Goal: Obtain resource: Download file/media

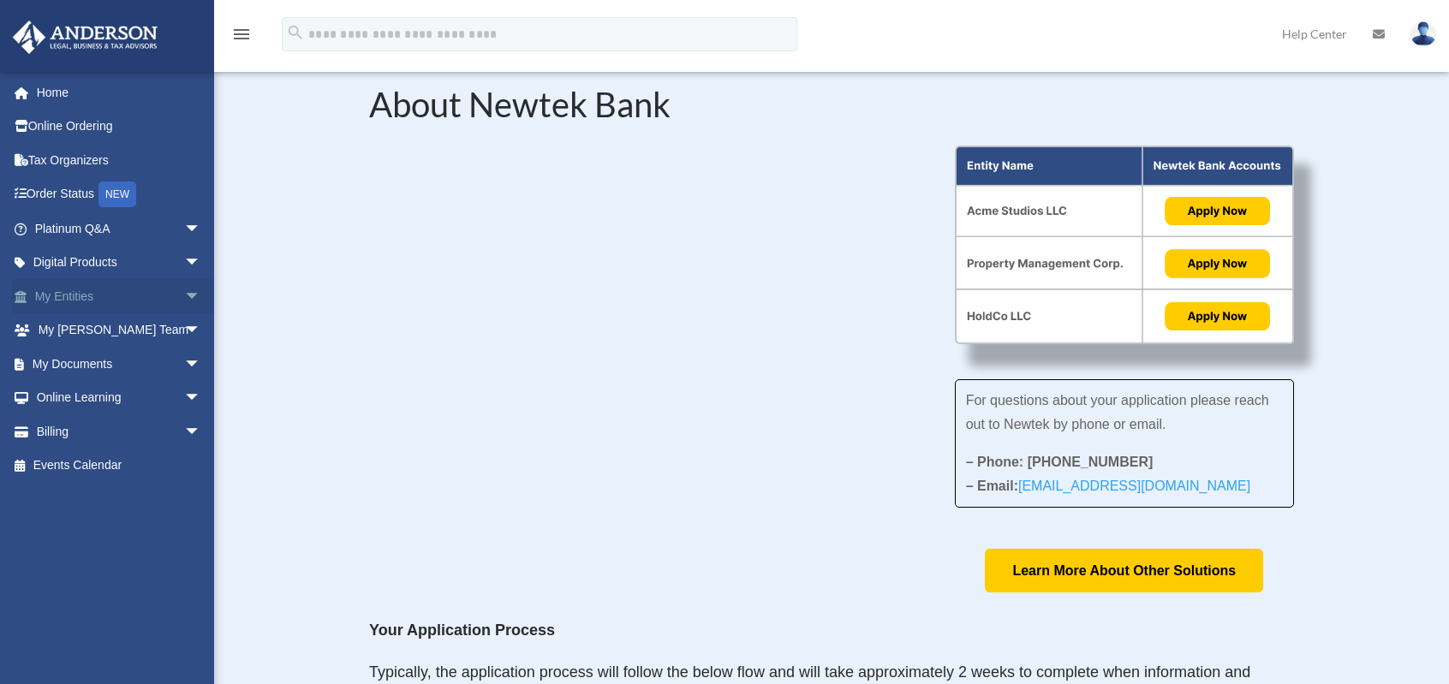
click at [187, 300] on span "arrow_drop_down" at bounding box center [201, 296] width 34 height 35
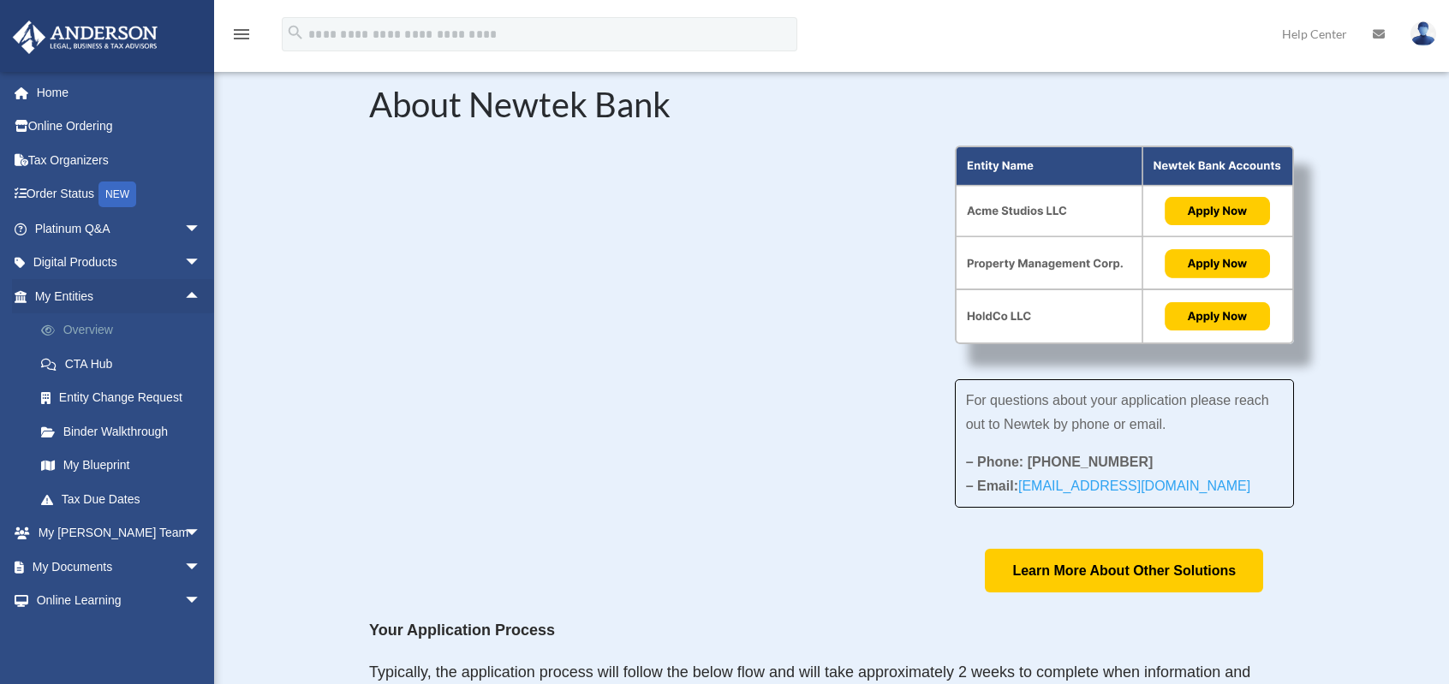
click at [139, 345] on link "Overview" at bounding box center [125, 330] width 203 height 34
click at [96, 323] on link "Overview" at bounding box center [125, 330] width 203 height 34
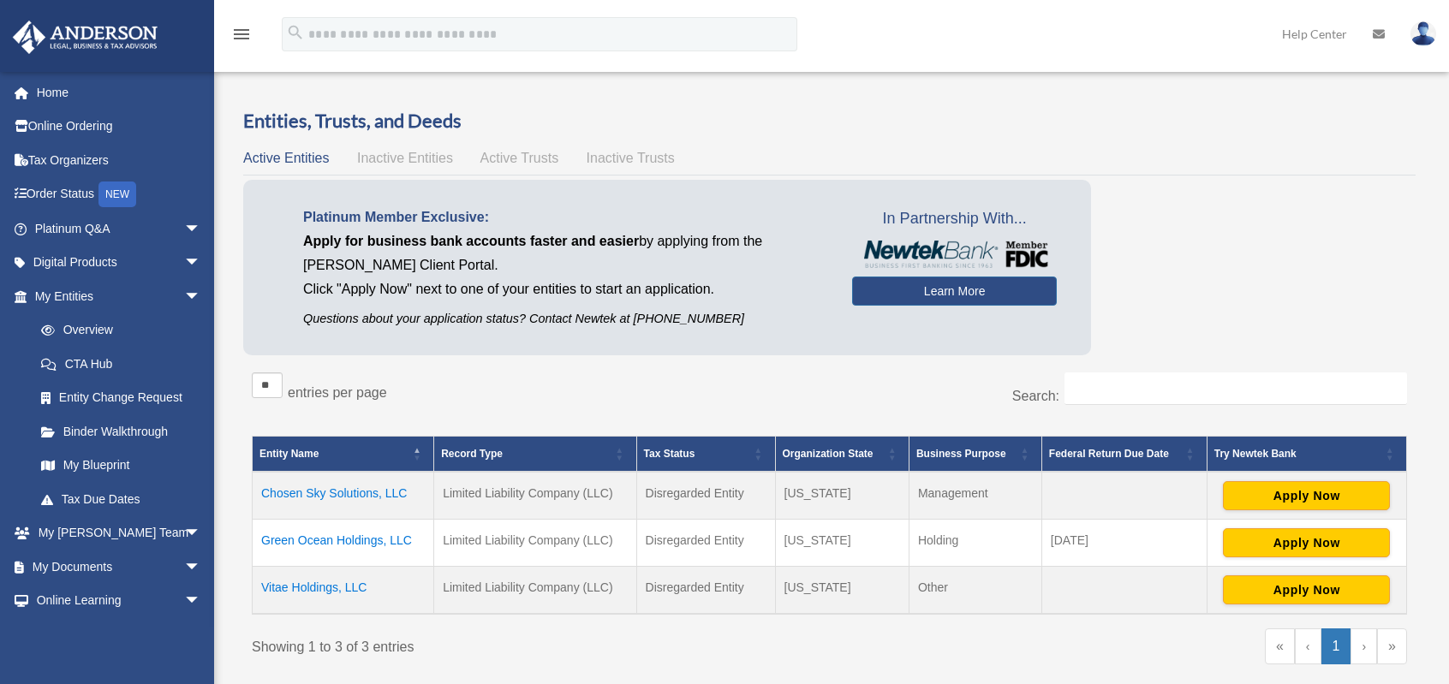
click at [374, 492] on td "Chosen Sky Solutions, LLC" at bounding box center [344, 496] width 182 height 48
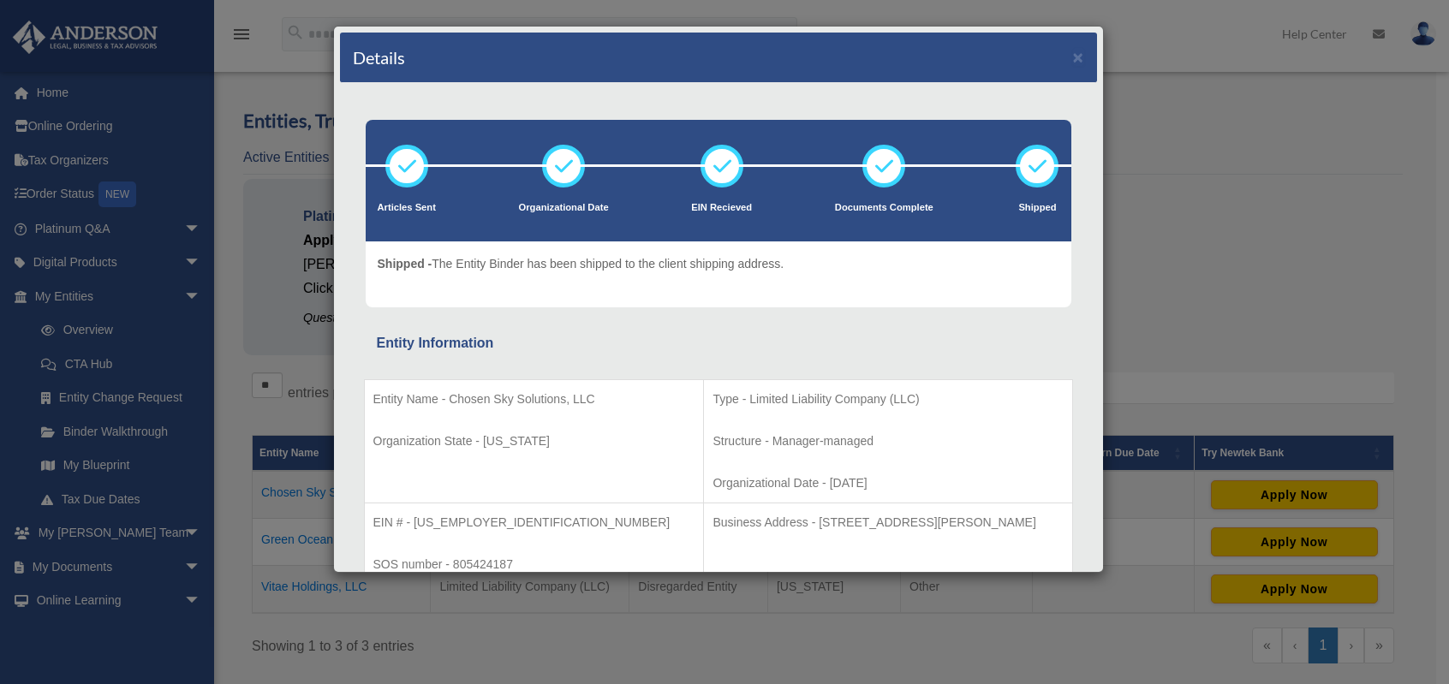
click at [1301, 225] on div "Details × Articles Sent Organizational Date" at bounding box center [724, 342] width 1449 height 684
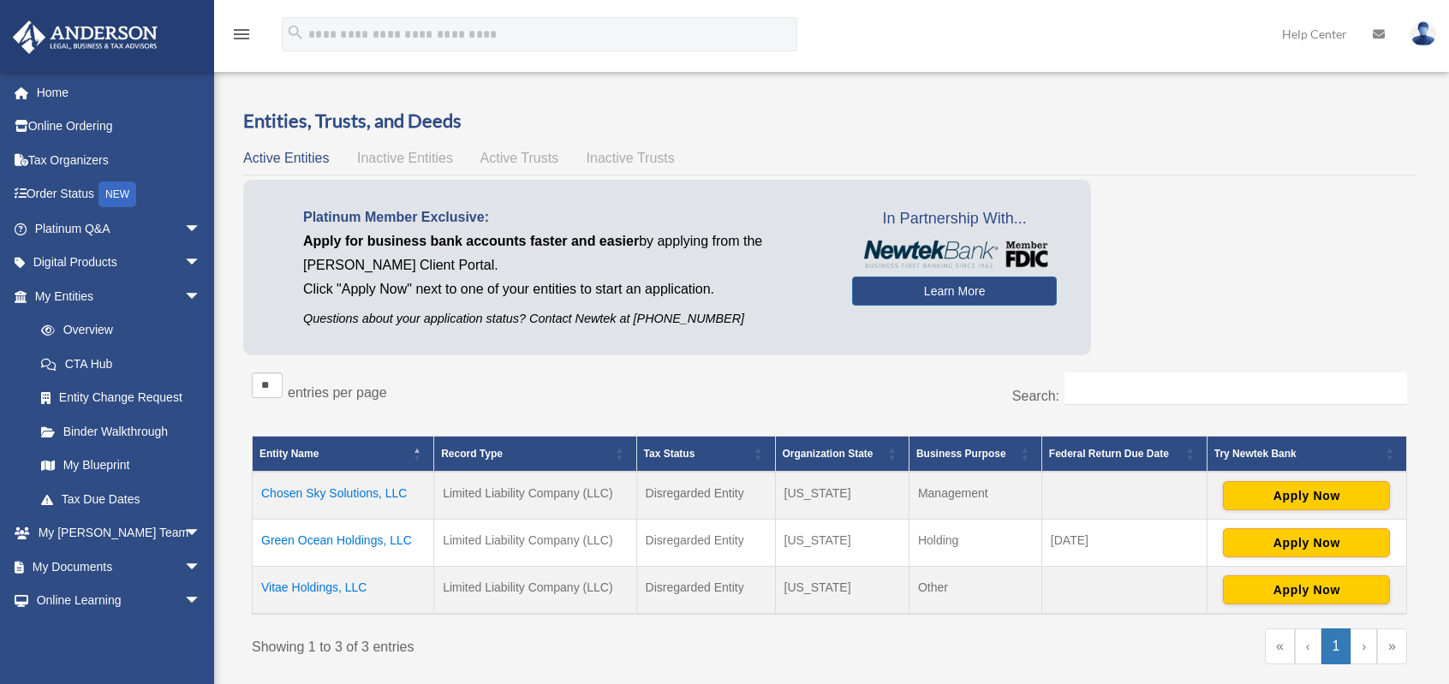
click at [373, 491] on td "Chosen Sky Solutions, LLC" at bounding box center [344, 496] width 182 height 48
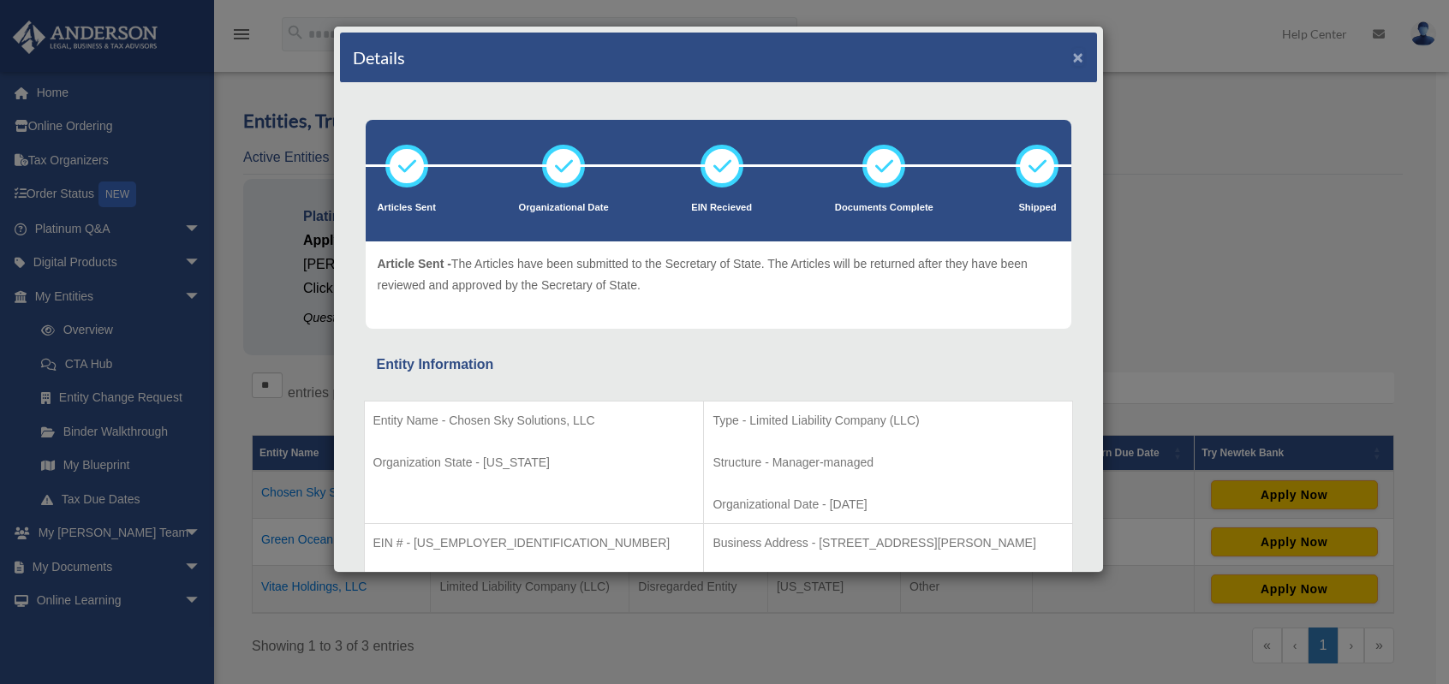
click at [1073, 62] on button "×" at bounding box center [1078, 57] width 11 height 18
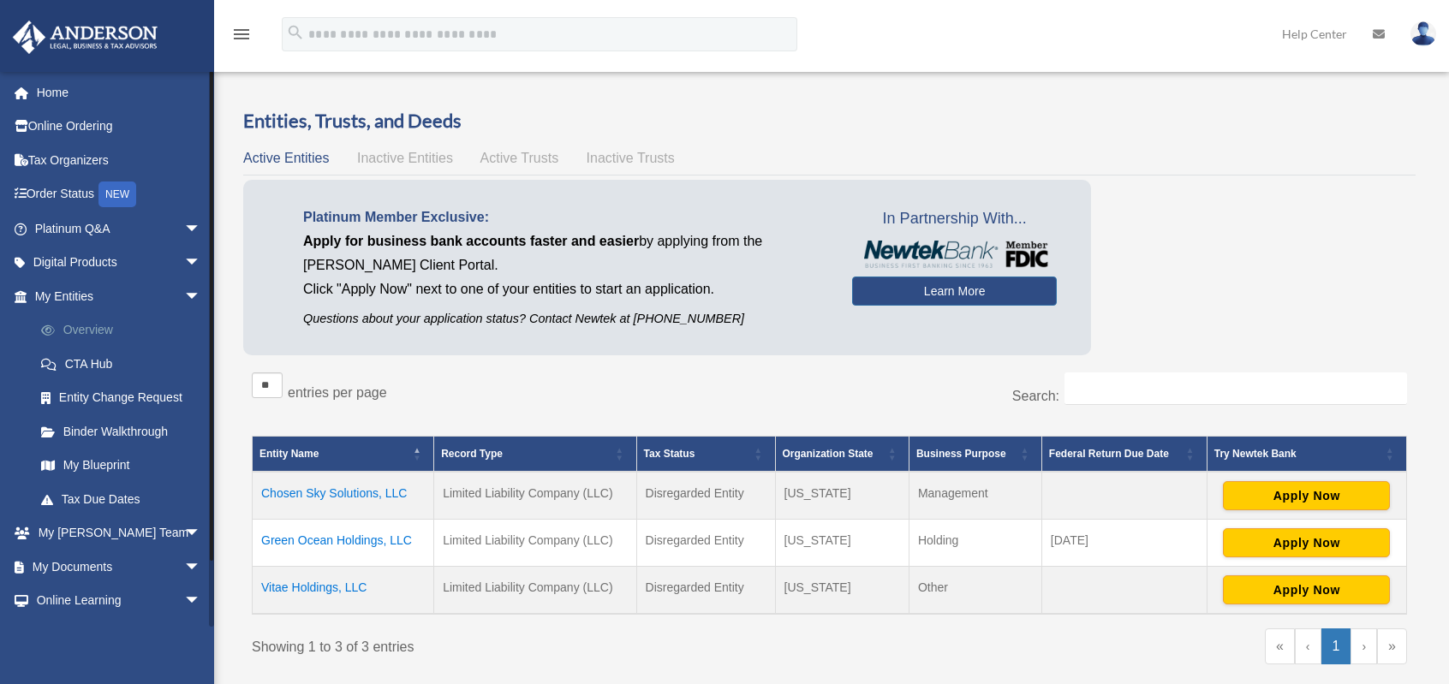
click at [102, 336] on link "Overview" at bounding box center [125, 330] width 203 height 34
click at [105, 394] on link "Entity Change Request" at bounding box center [125, 398] width 203 height 34
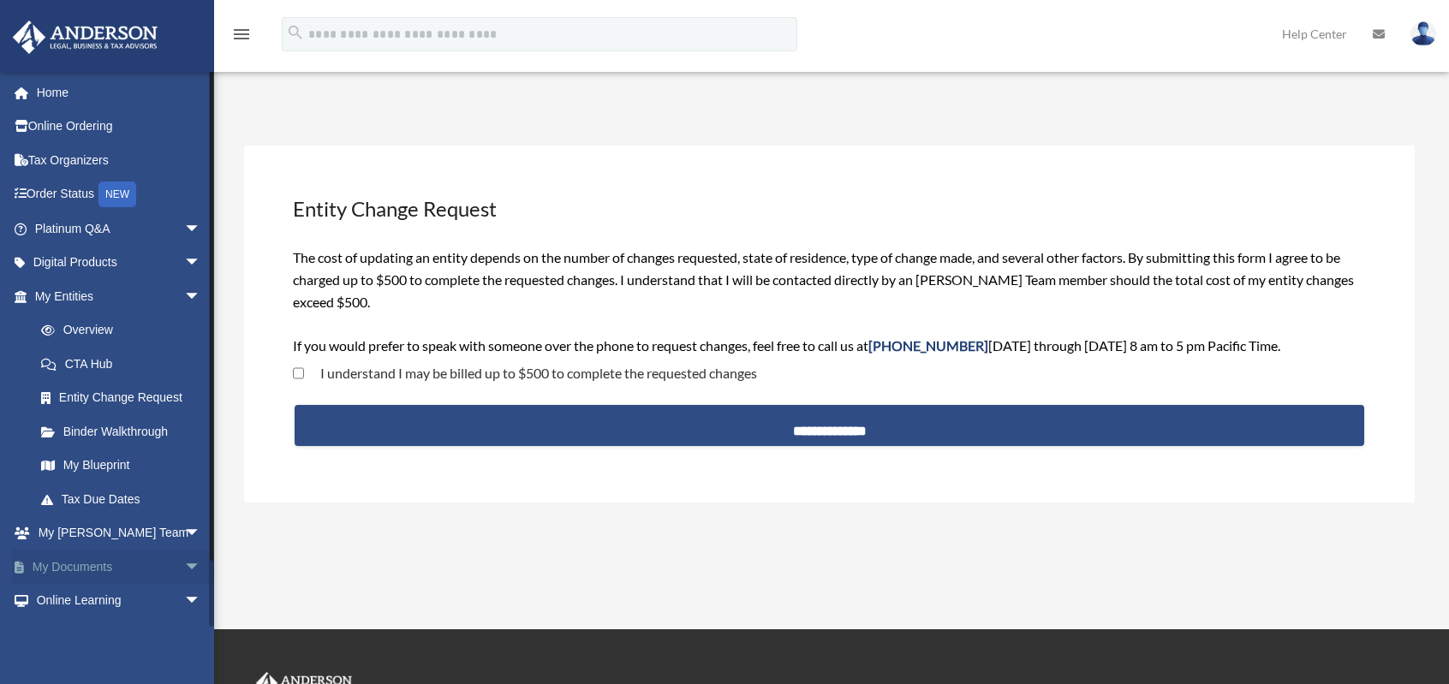
click at [184, 558] on span "arrow_drop_down" at bounding box center [201, 567] width 34 height 35
click at [56, 601] on span at bounding box center [56, 601] width 11 height 12
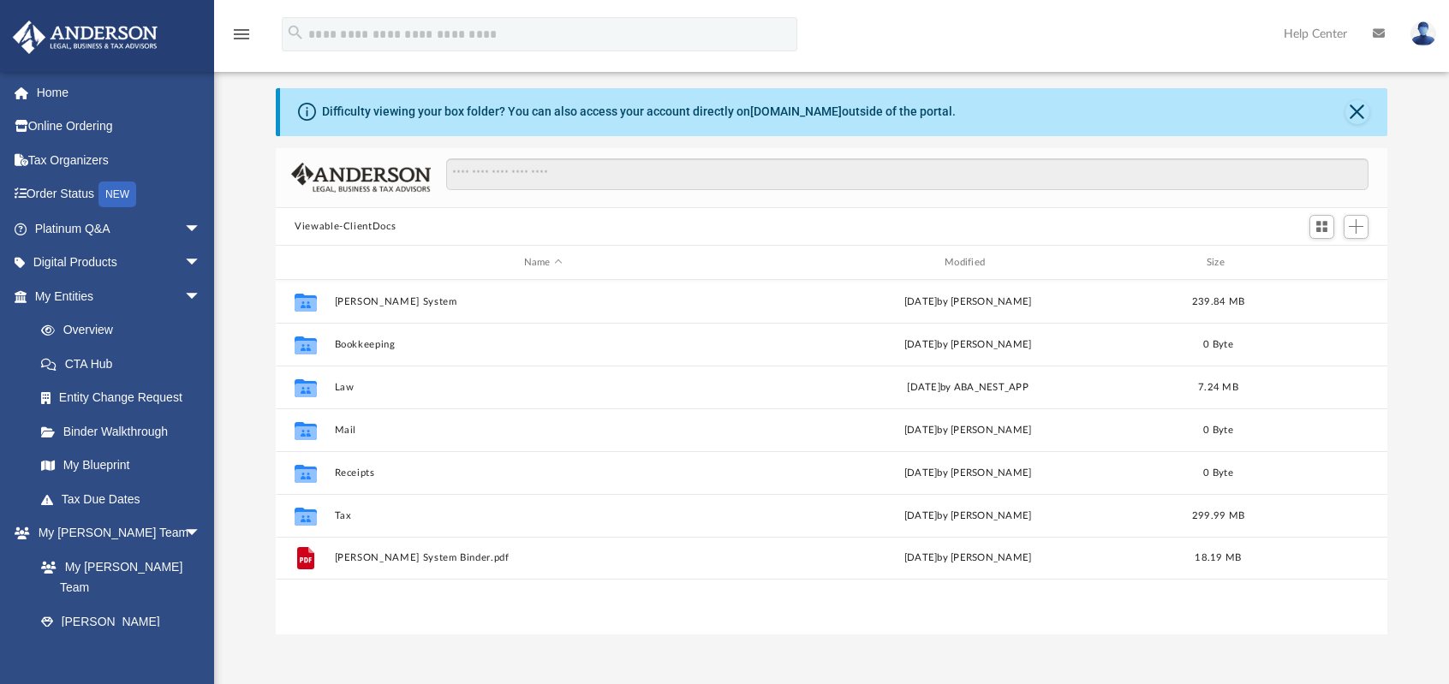
scroll to position [25, 0]
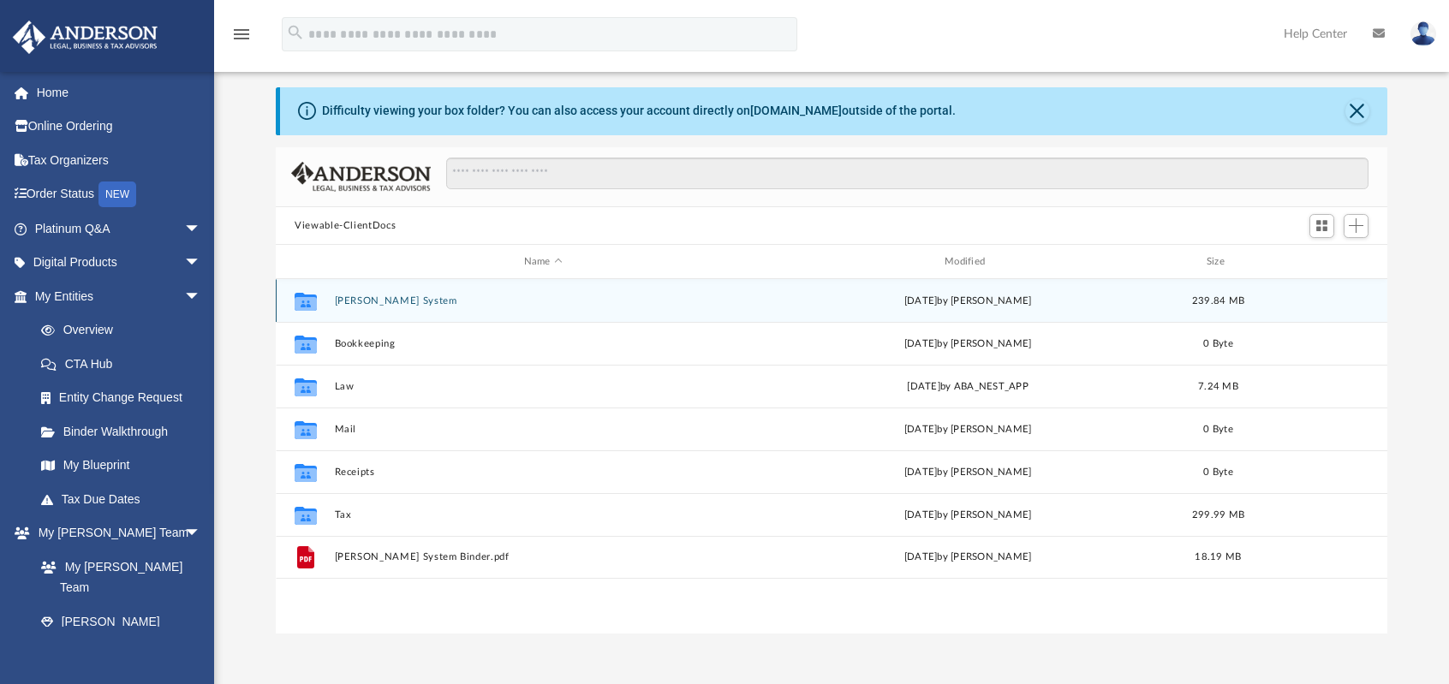
click at [607, 289] on div "Collaborated Folder [PERSON_NAME] System [DATE] by [PERSON_NAME] 239.84 MB" at bounding box center [831, 300] width 1111 height 43
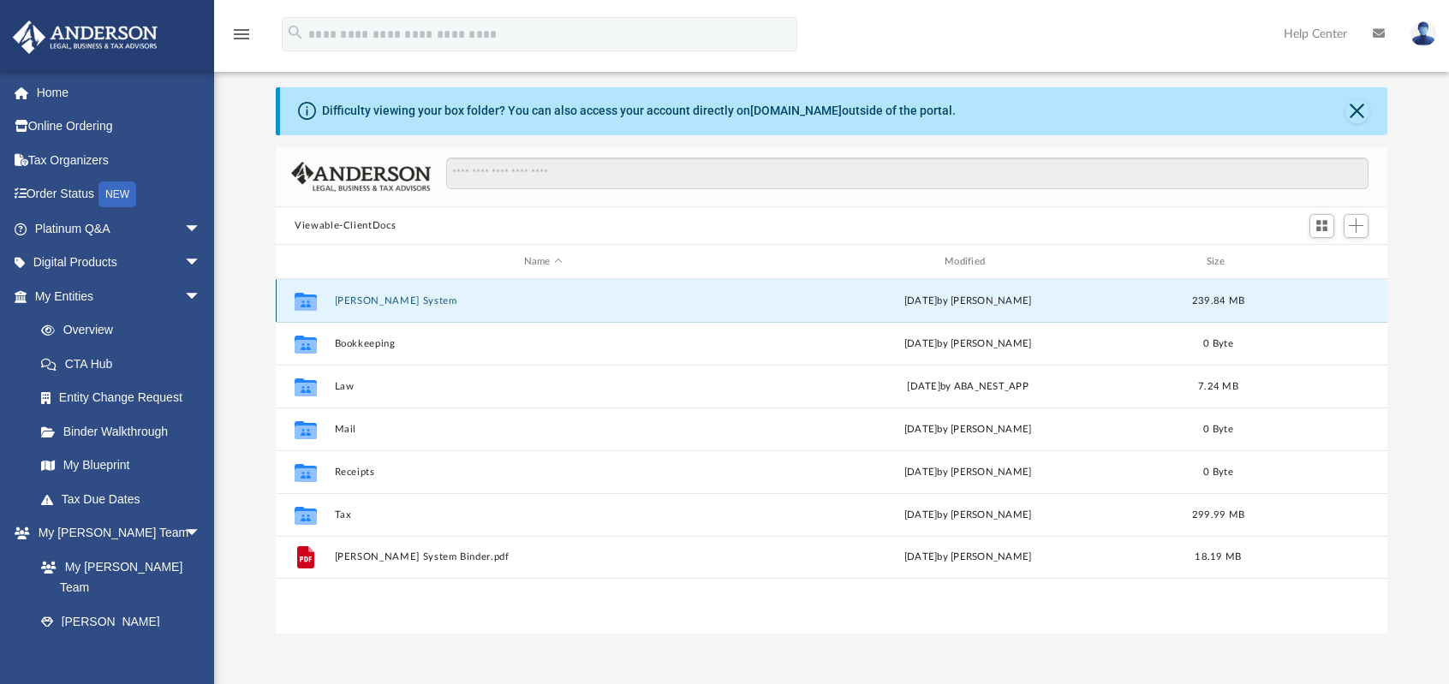
click at [368, 302] on button "[PERSON_NAME] System" at bounding box center [543, 300] width 417 height 11
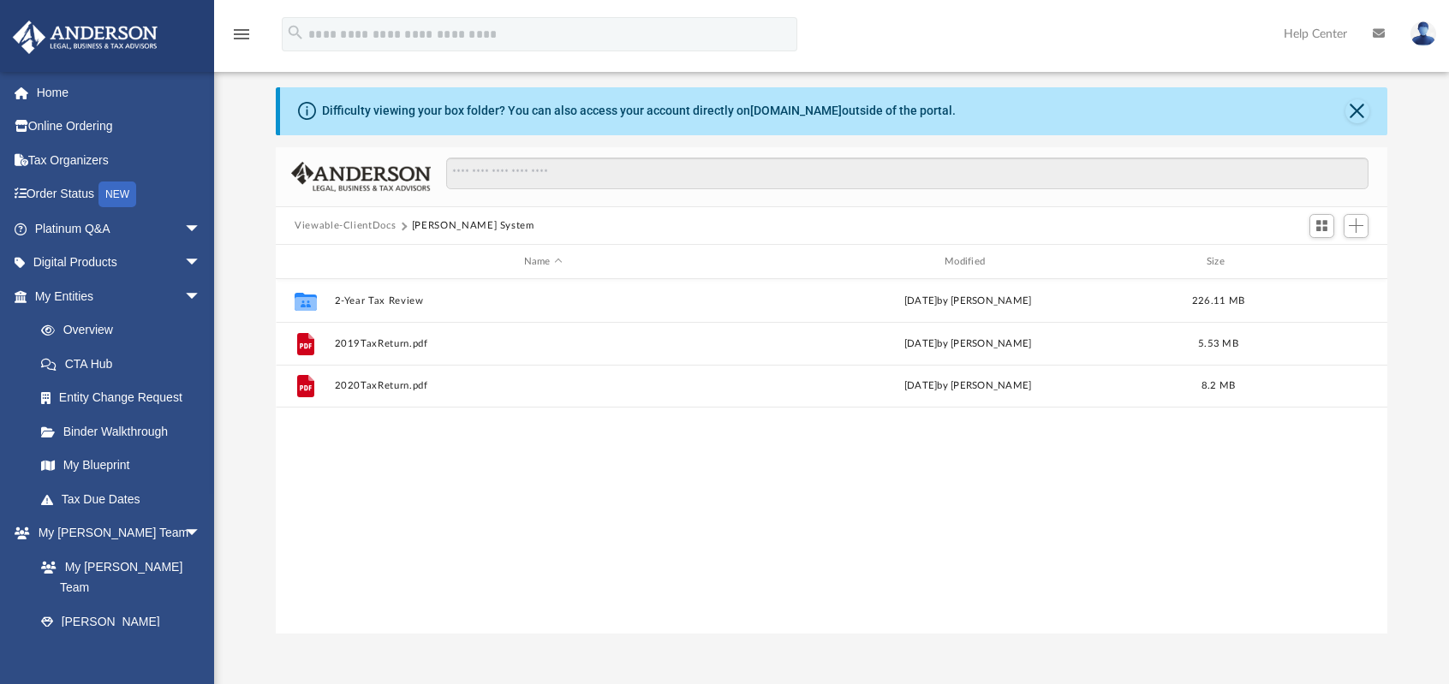
click at [342, 222] on button "Viewable-ClientDocs" at bounding box center [345, 225] width 101 height 15
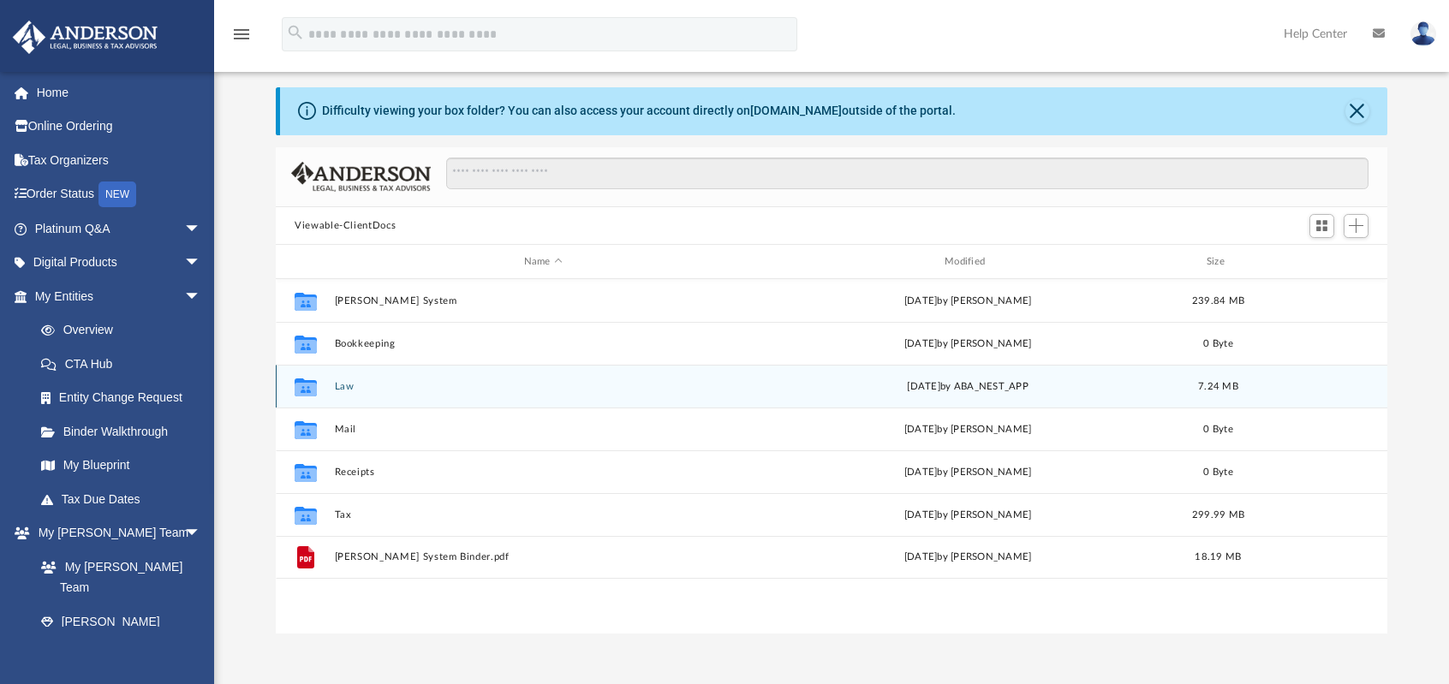
click at [346, 384] on button "Law" at bounding box center [543, 386] width 417 height 11
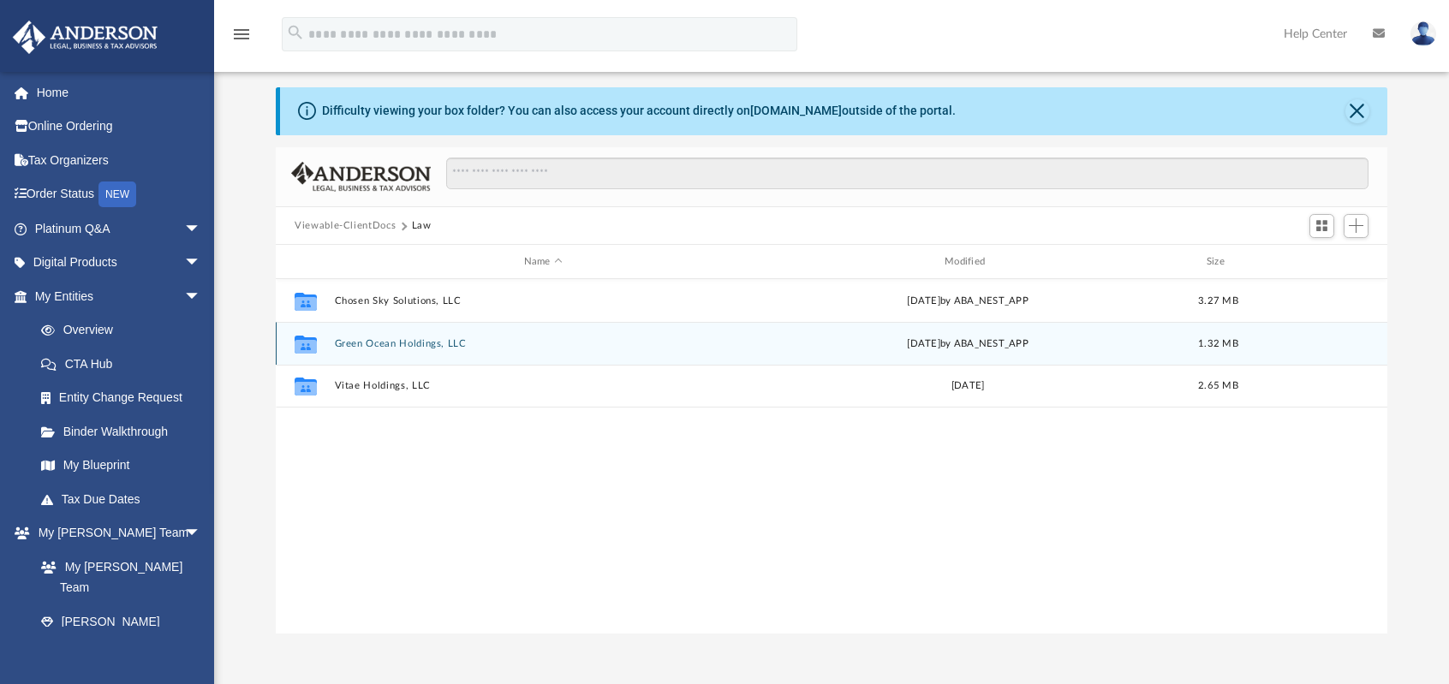
click at [380, 338] on button "Green Ocean Holdings, LLC" at bounding box center [543, 343] width 417 height 11
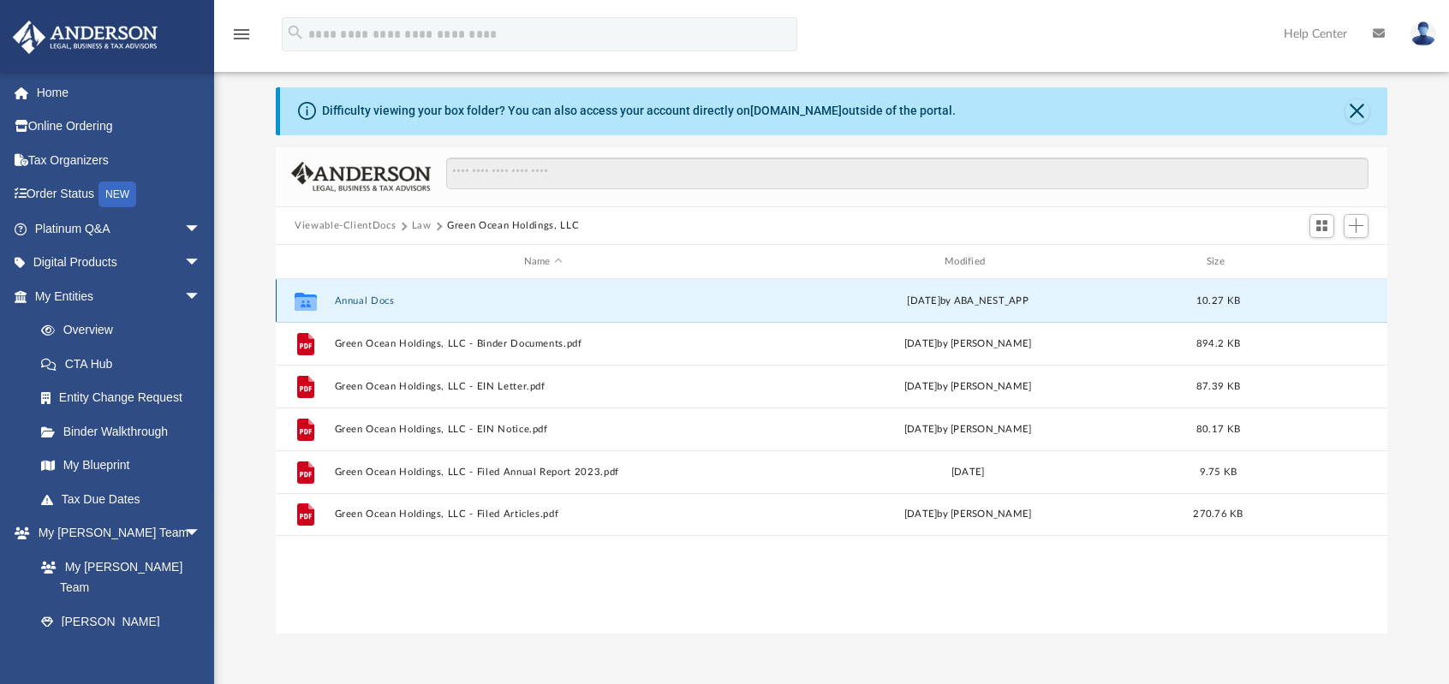
click at [365, 295] on button "Annual Docs" at bounding box center [543, 300] width 417 height 11
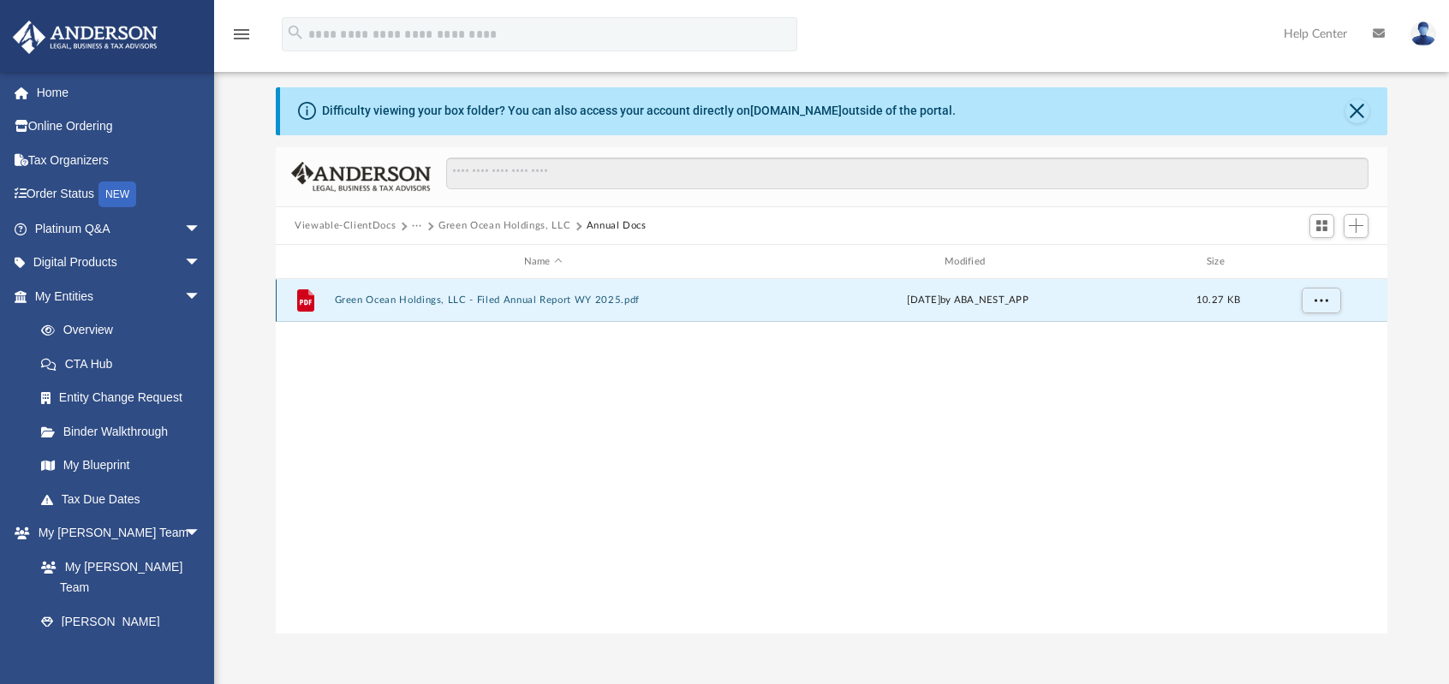
click at [365, 295] on button "Green Ocean Holdings, LLC - Filed Annual Report WY 2025.pdf" at bounding box center [543, 300] width 417 height 11
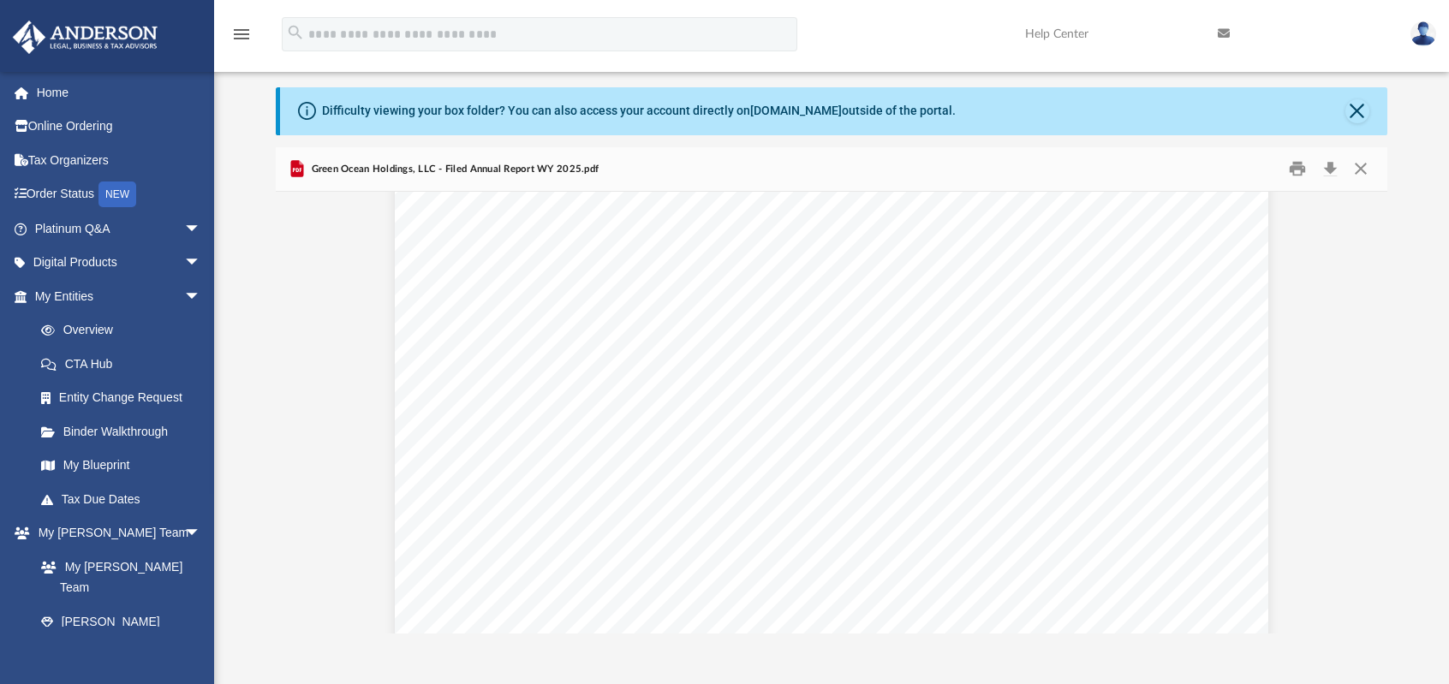
scroll to position [0, 0]
click at [1360, 170] on button "Close" at bounding box center [1360, 169] width 31 height 27
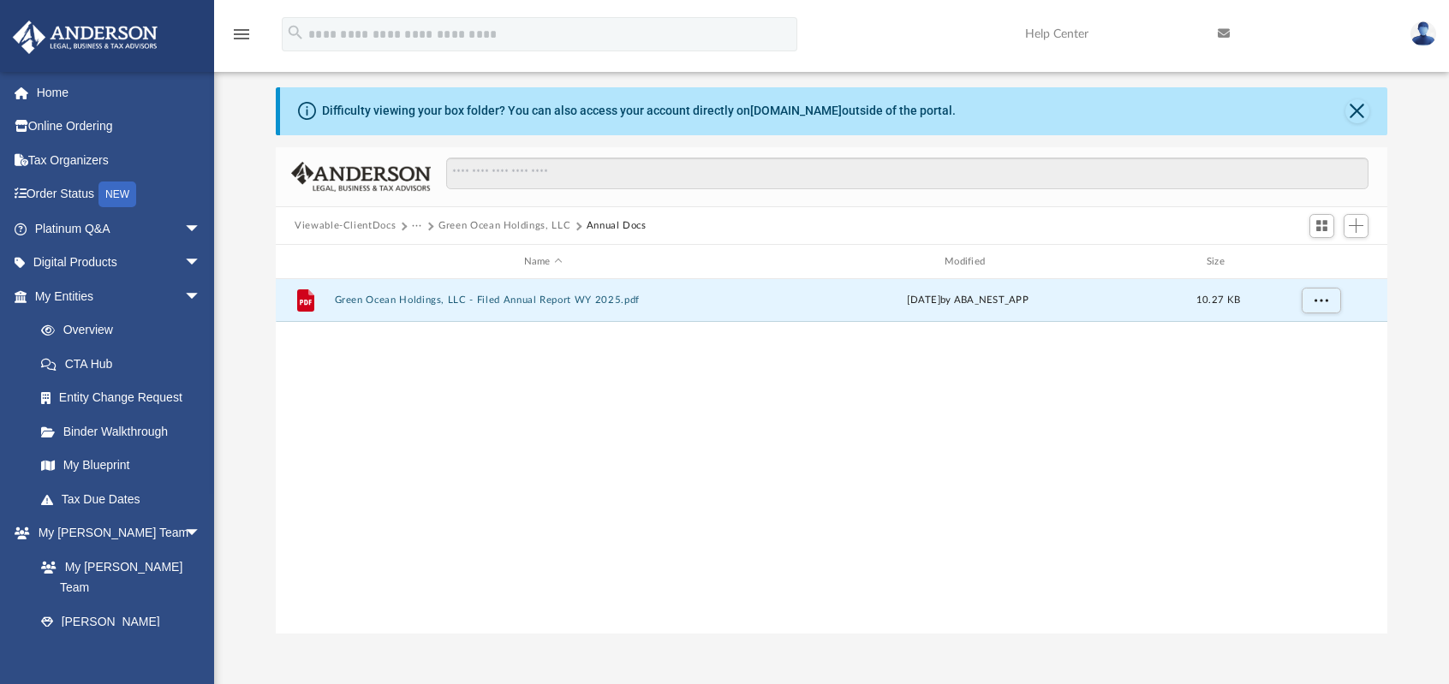
click at [462, 227] on button "Green Ocean Holdings, LLC" at bounding box center [504, 225] width 132 height 15
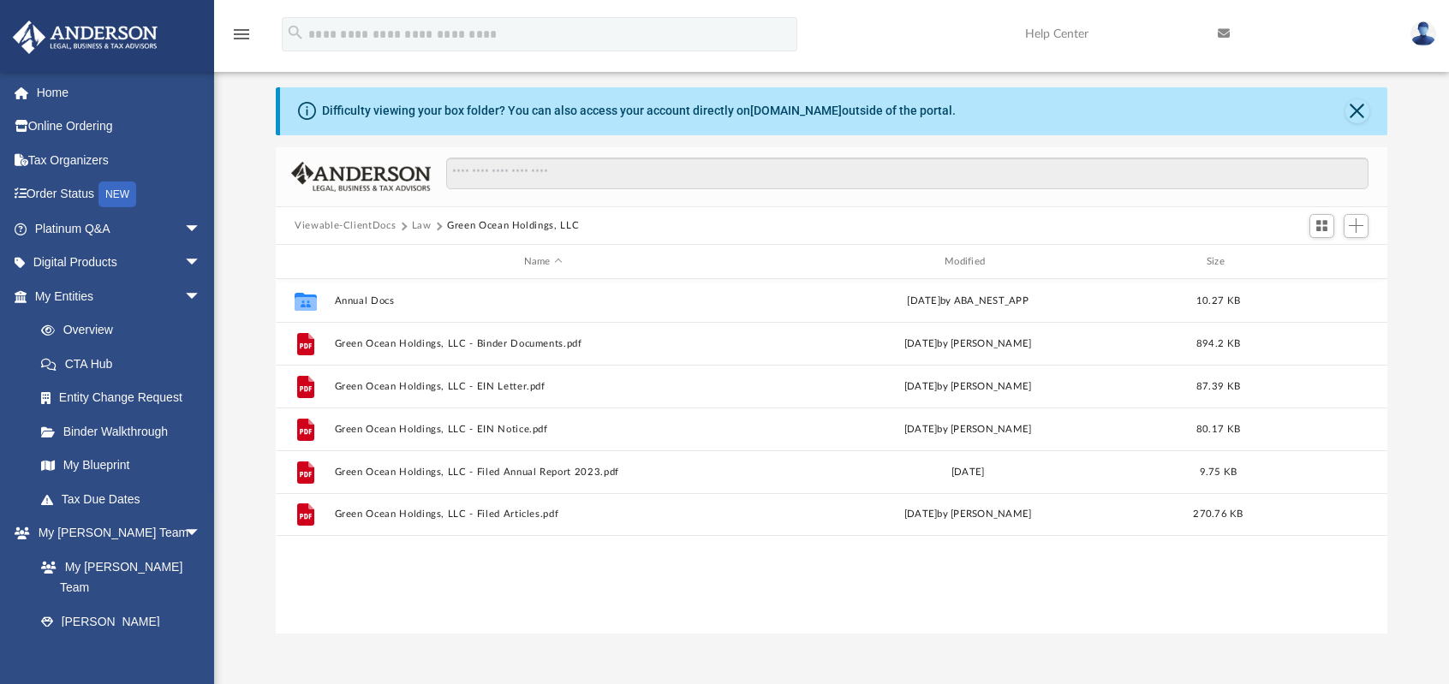
click at [427, 218] on button "Law" at bounding box center [422, 225] width 20 height 15
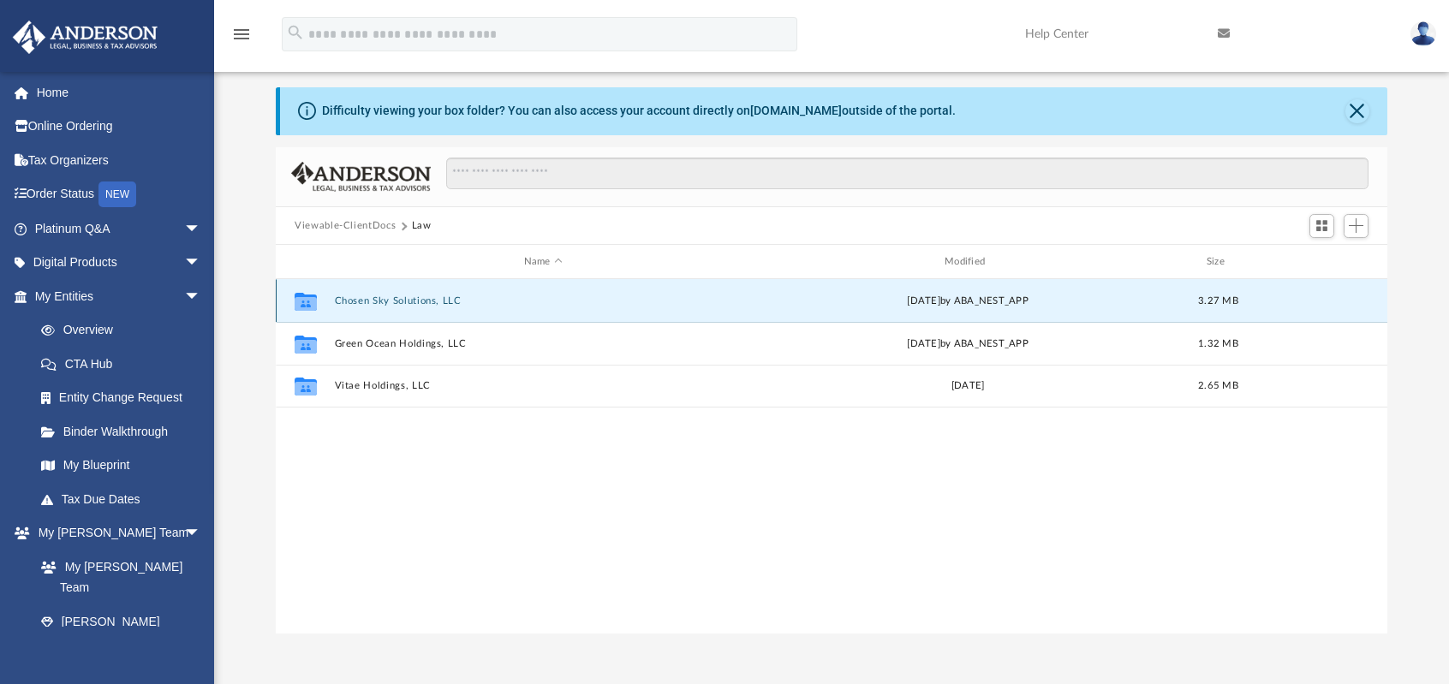
click at [402, 299] on button "Chosen Sky Solutions, LLC" at bounding box center [543, 300] width 417 height 11
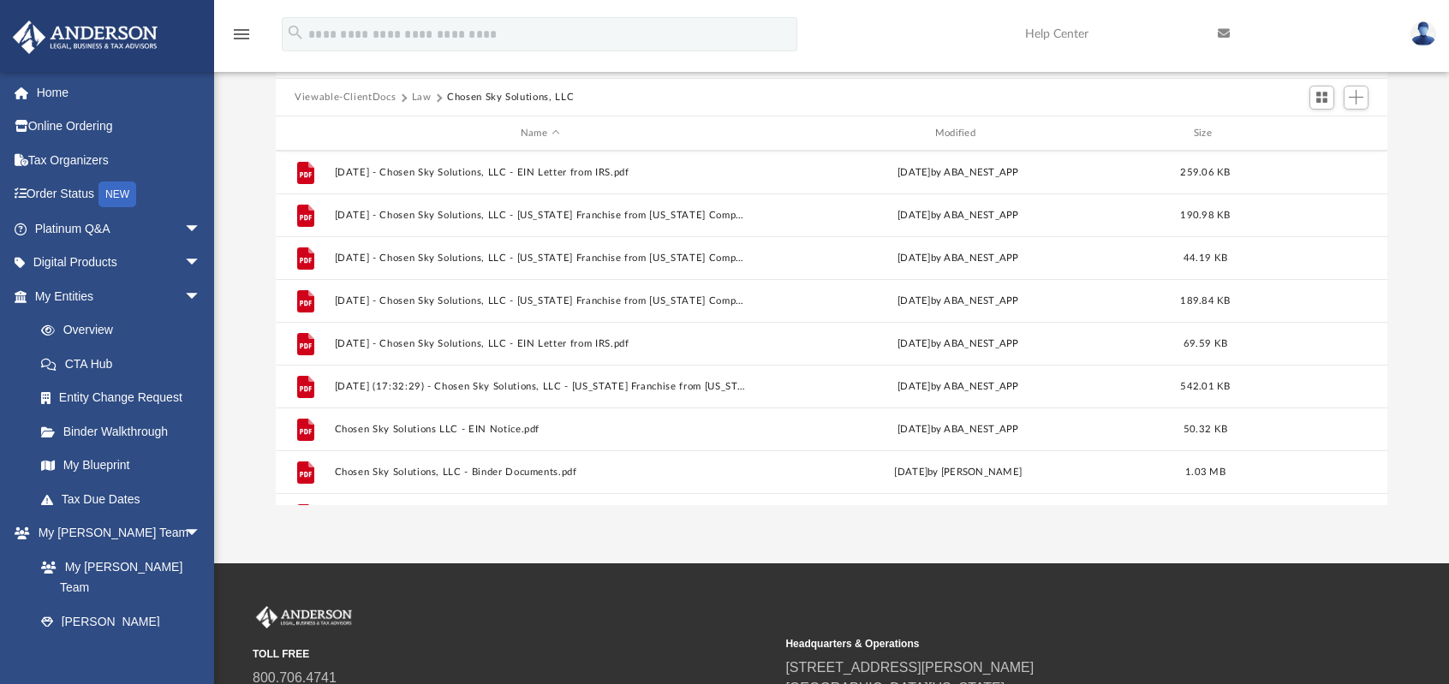
scroll to position [87, 0]
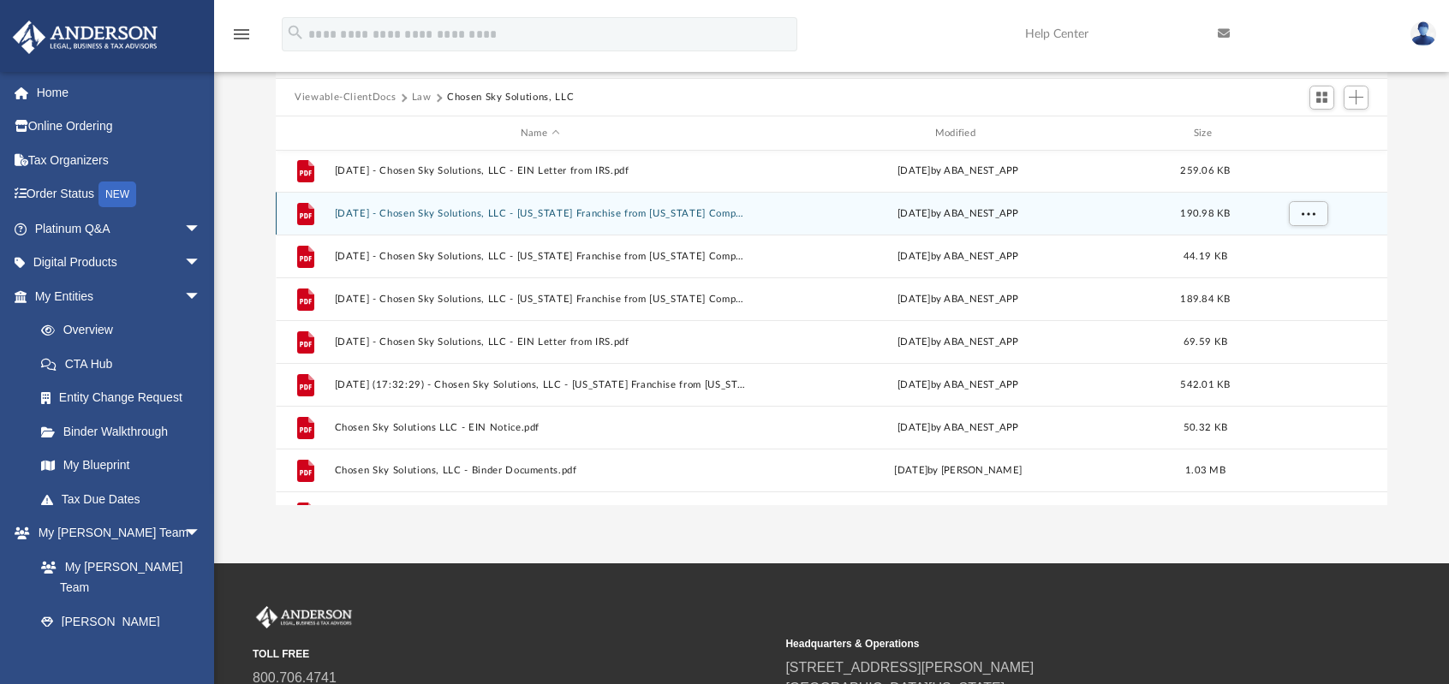
click at [705, 206] on div "File 2024.04.03 - Chosen Sky Solutions, LLC - Texas Franchise from Texas Comptr…" at bounding box center [831, 213] width 1111 height 43
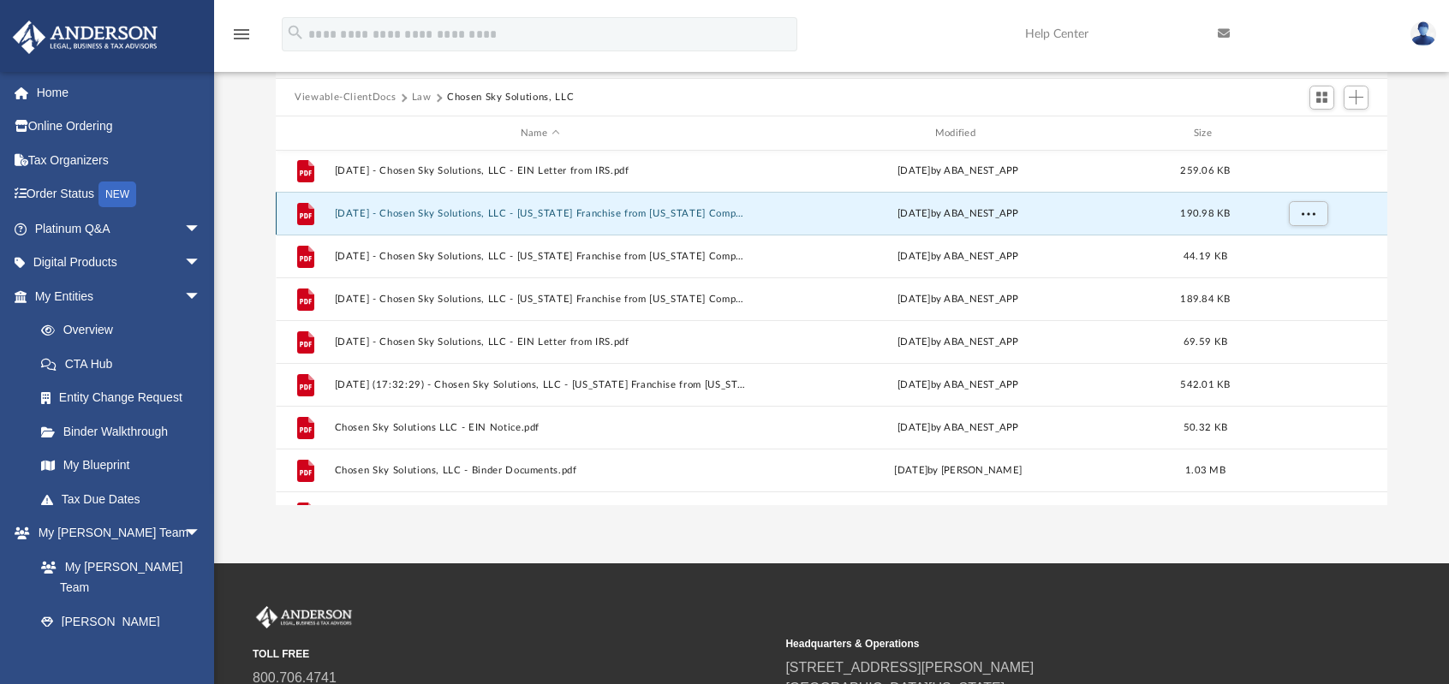
click at [444, 215] on button "[DATE] - Chosen Sky Solutions, LLC - [US_STATE] Franchise from [US_STATE] Compt…" at bounding box center [540, 213] width 411 height 11
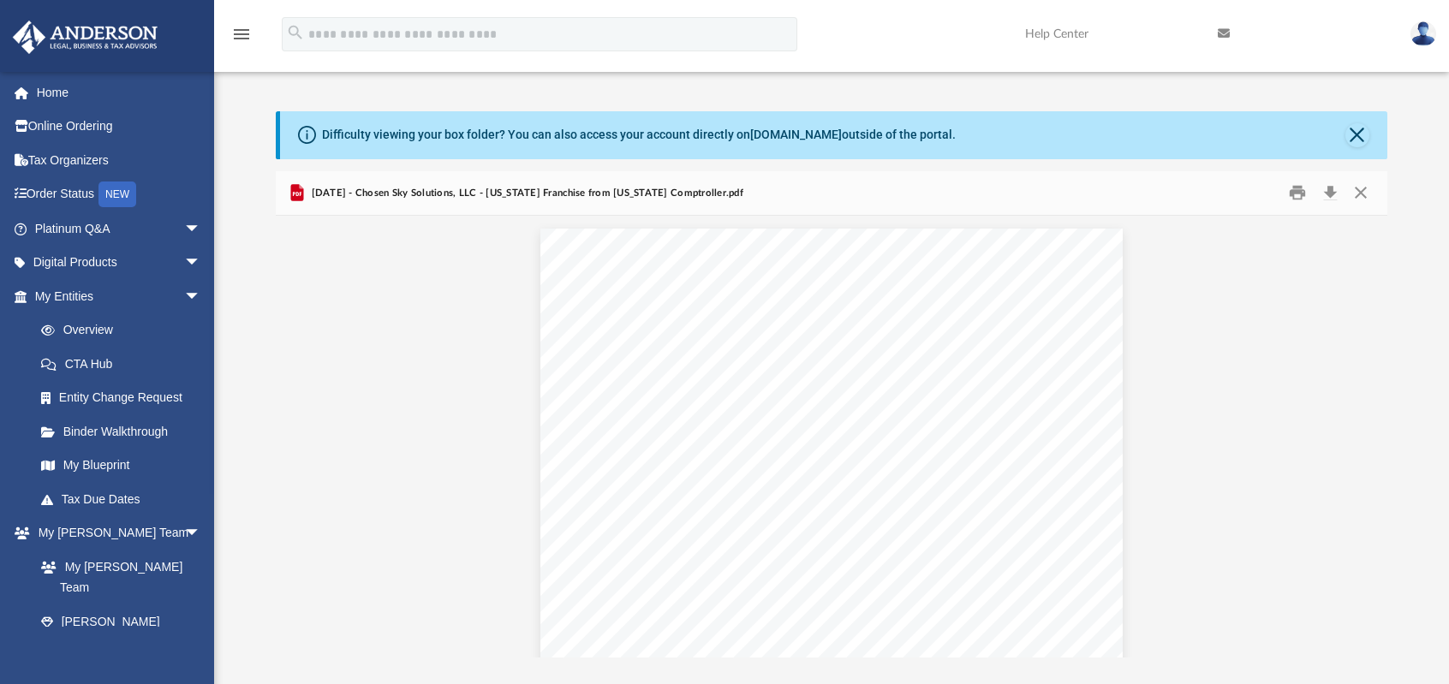
scroll to position [0, 0]
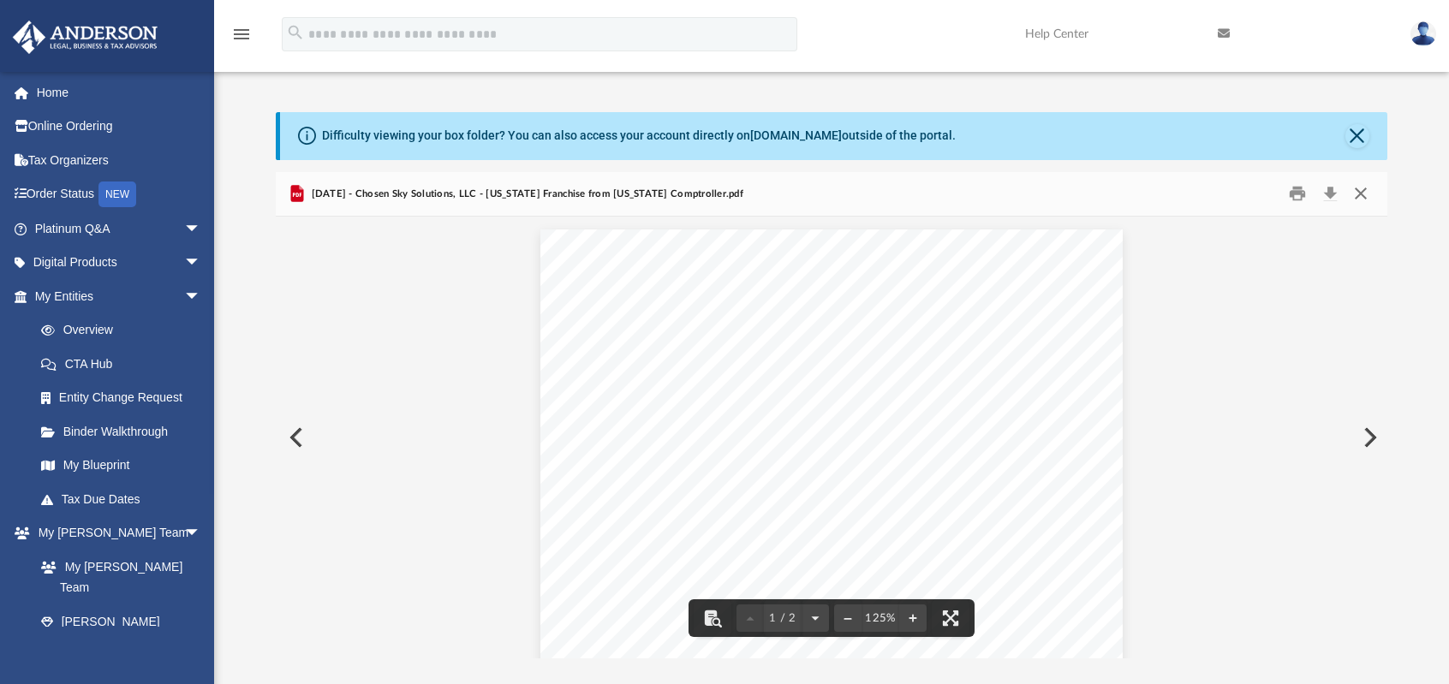
click at [1360, 191] on button "Close" at bounding box center [1360, 194] width 31 height 27
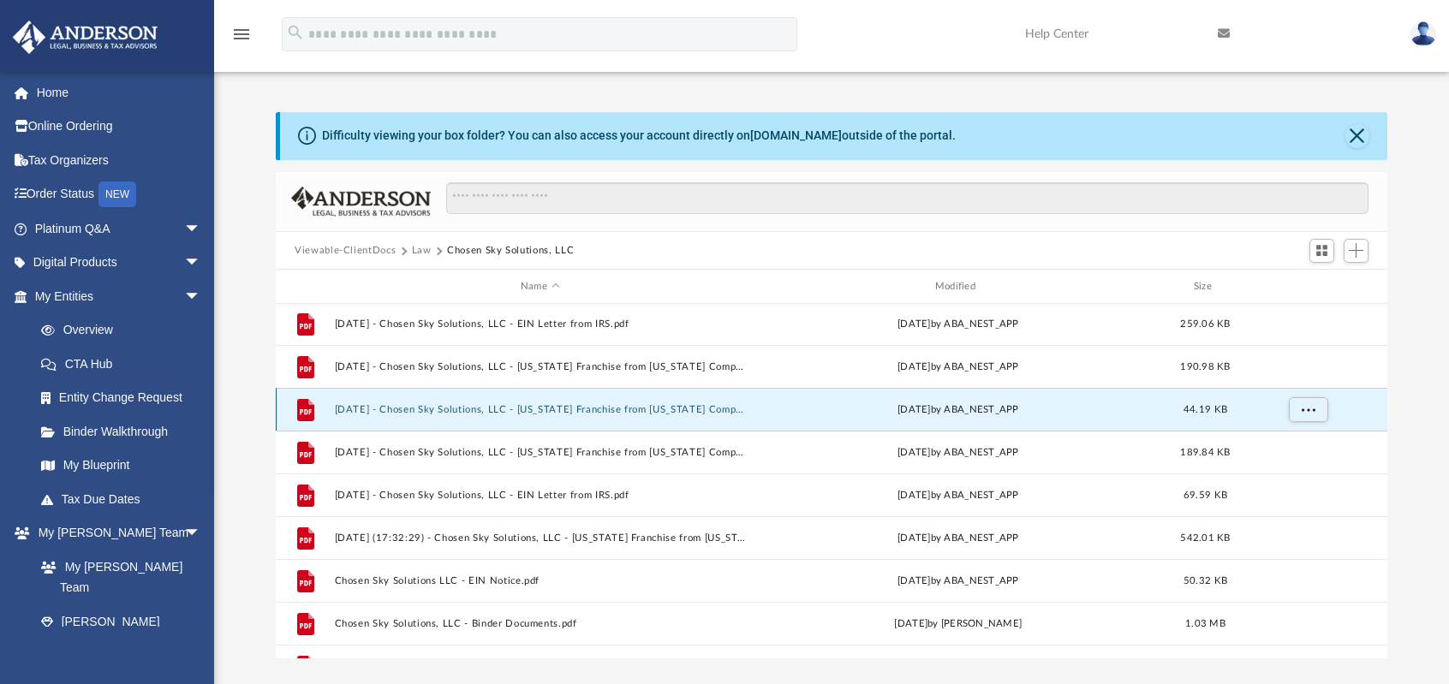
click at [622, 406] on button "[DATE] - Chosen Sky Solutions, LLC - [US_STATE] Franchise from [US_STATE] Compt…" at bounding box center [540, 409] width 411 height 11
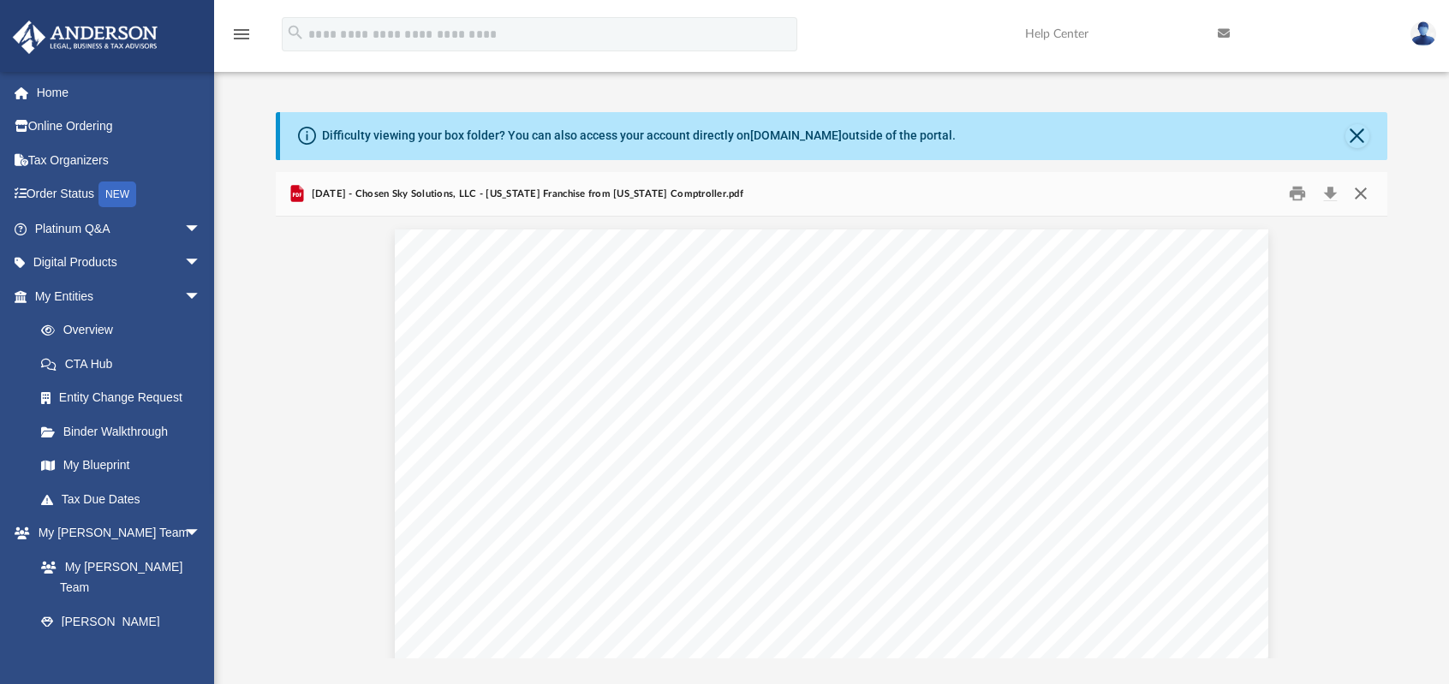
click at [1365, 187] on button "Close" at bounding box center [1360, 194] width 31 height 27
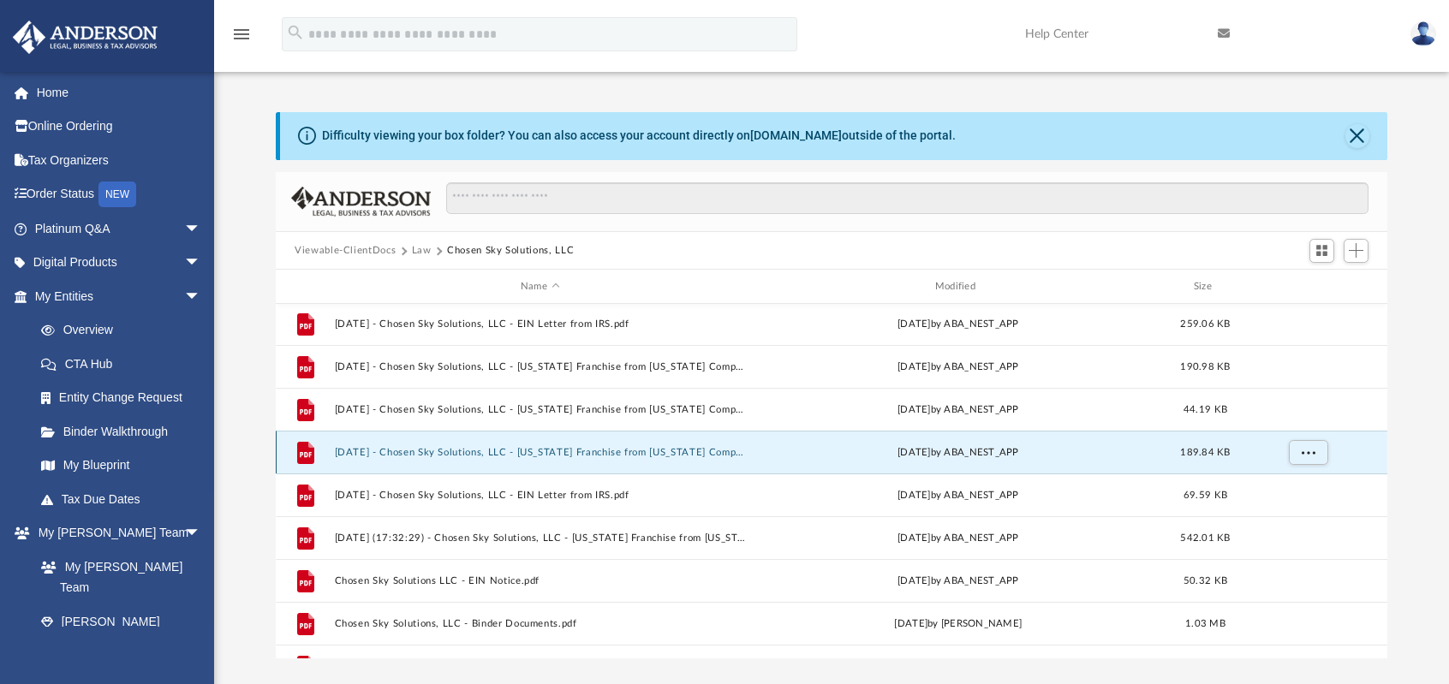
click at [540, 450] on button "[DATE] - Chosen Sky Solutions, LLC - [US_STATE] Franchise from [US_STATE] Compt…" at bounding box center [540, 452] width 411 height 11
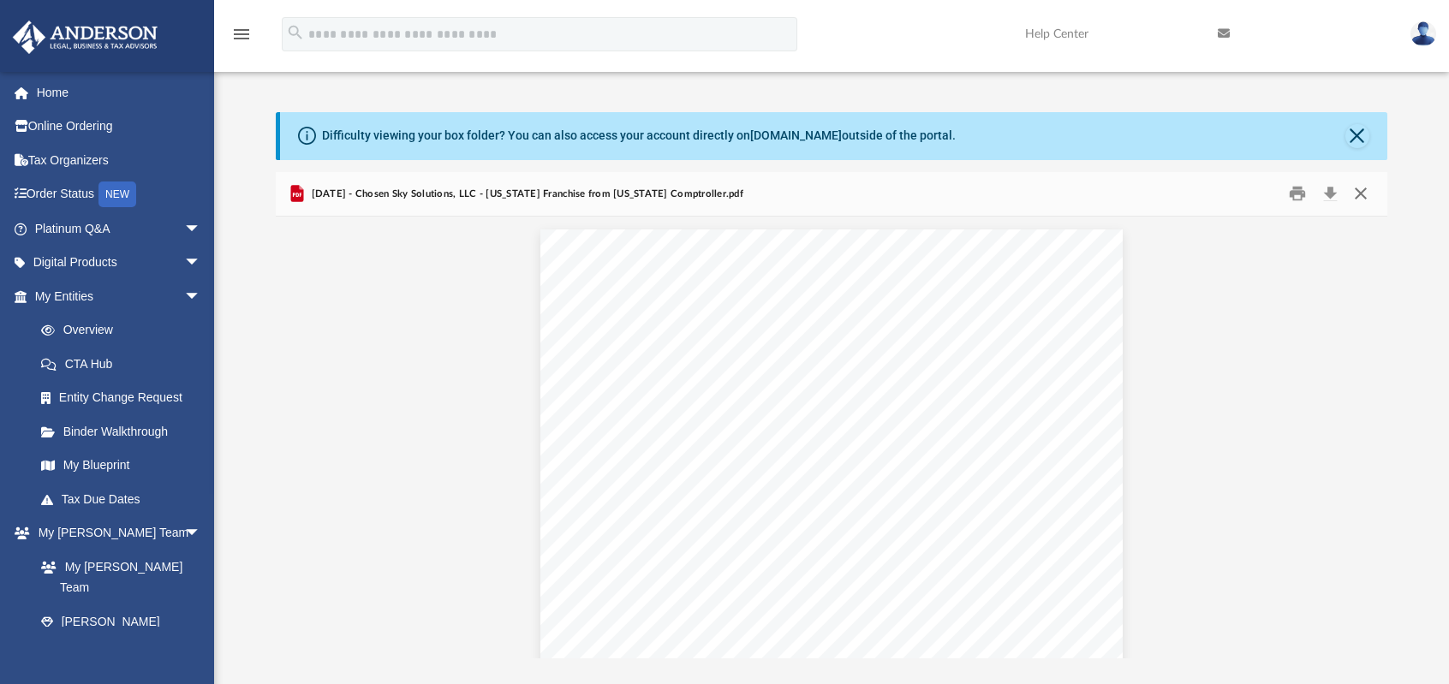
click at [1358, 188] on button "Close" at bounding box center [1360, 194] width 31 height 27
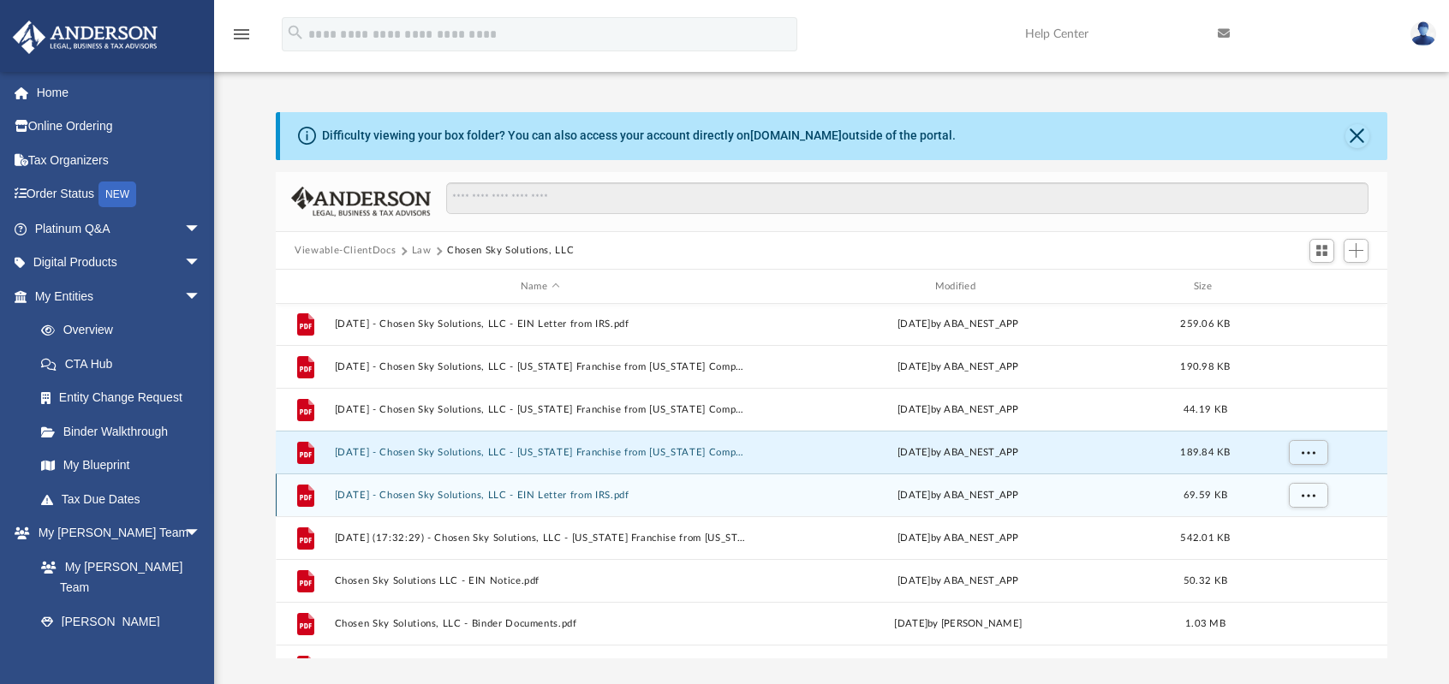
click at [521, 494] on button "[DATE] - Chosen Sky Solutions, LLC - EIN Letter from IRS.pdf" at bounding box center [540, 495] width 411 height 11
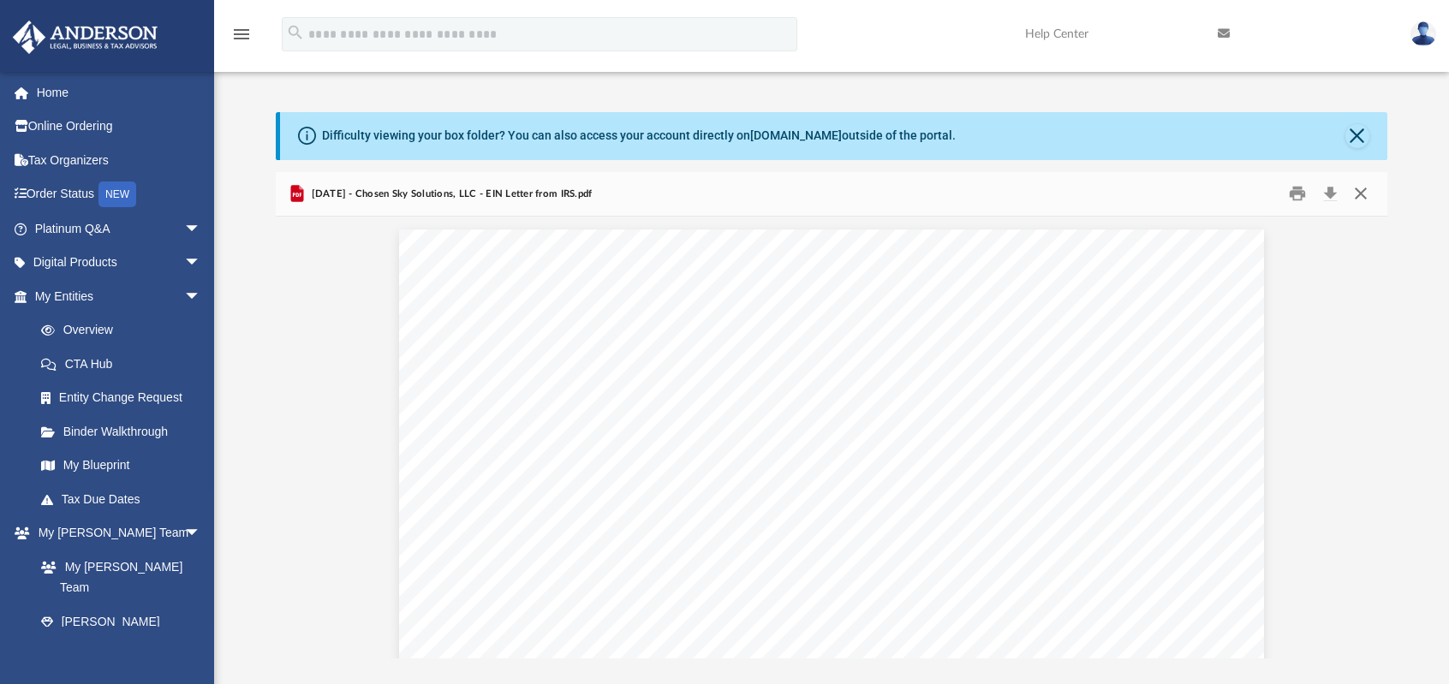
click at [1362, 187] on button "Close" at bounding box center [1360, 194] width 31 height 27
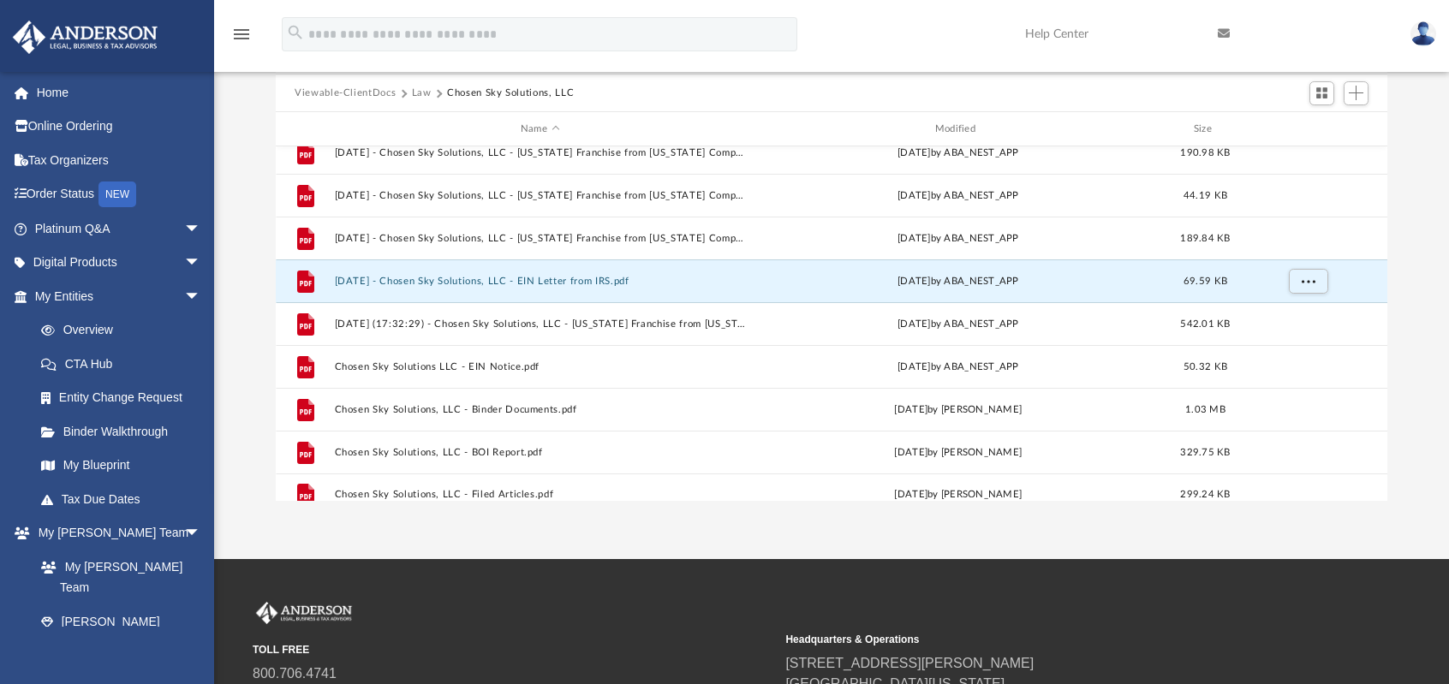
scroll to position [158, 0]
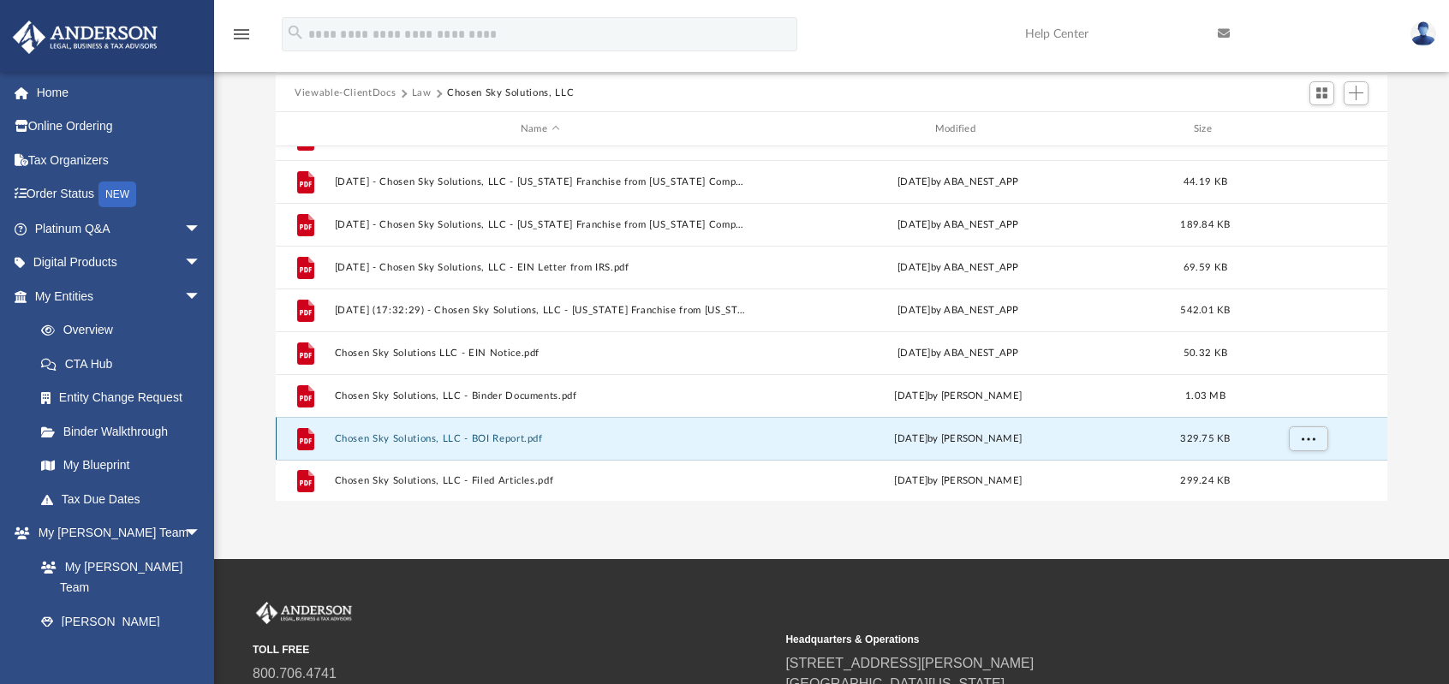
click at [397, 433] on button "Chosen Sky Solutions, LLC - BOI Report.pdf" at bounding box center [540, 438] width 411 height 11
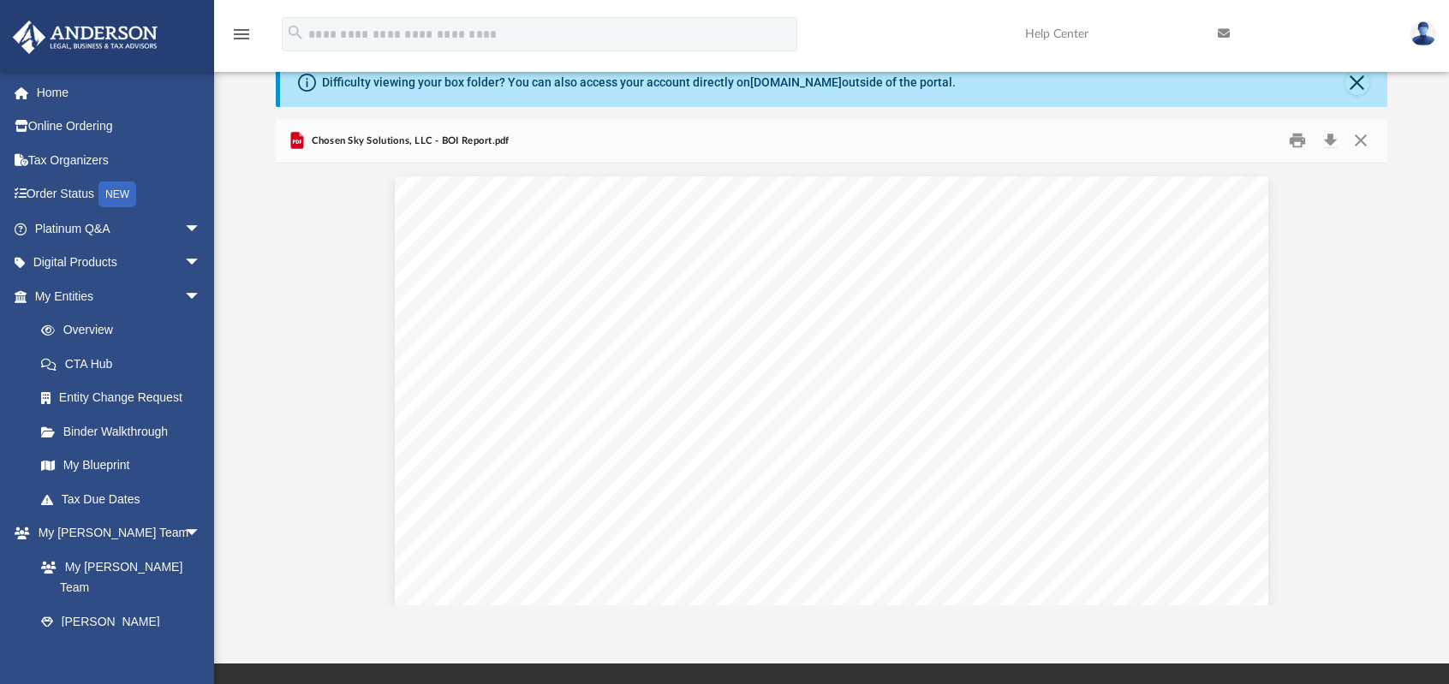
scroll to position [0, 0]
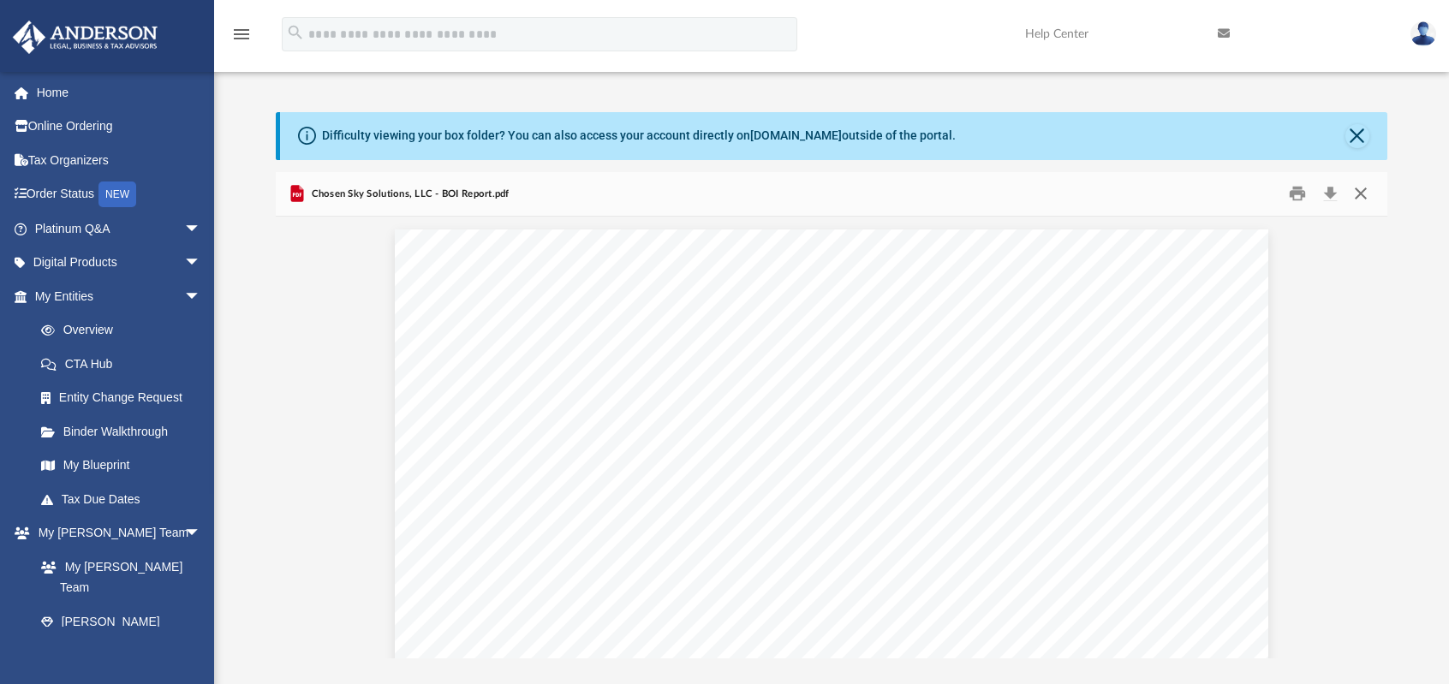
click at [1359, 191] on button "Close" at bounding box center [1360, 194] width 31 height 27
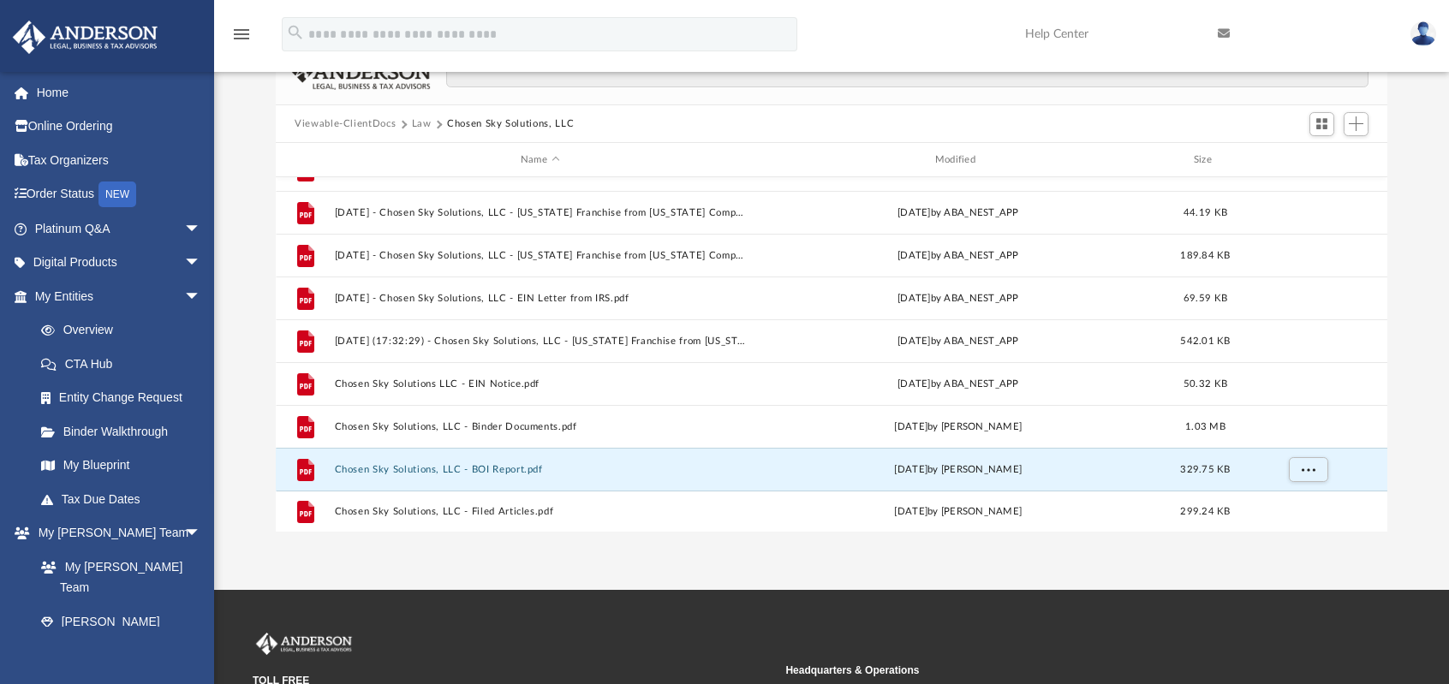
scroll to position [132, 0]
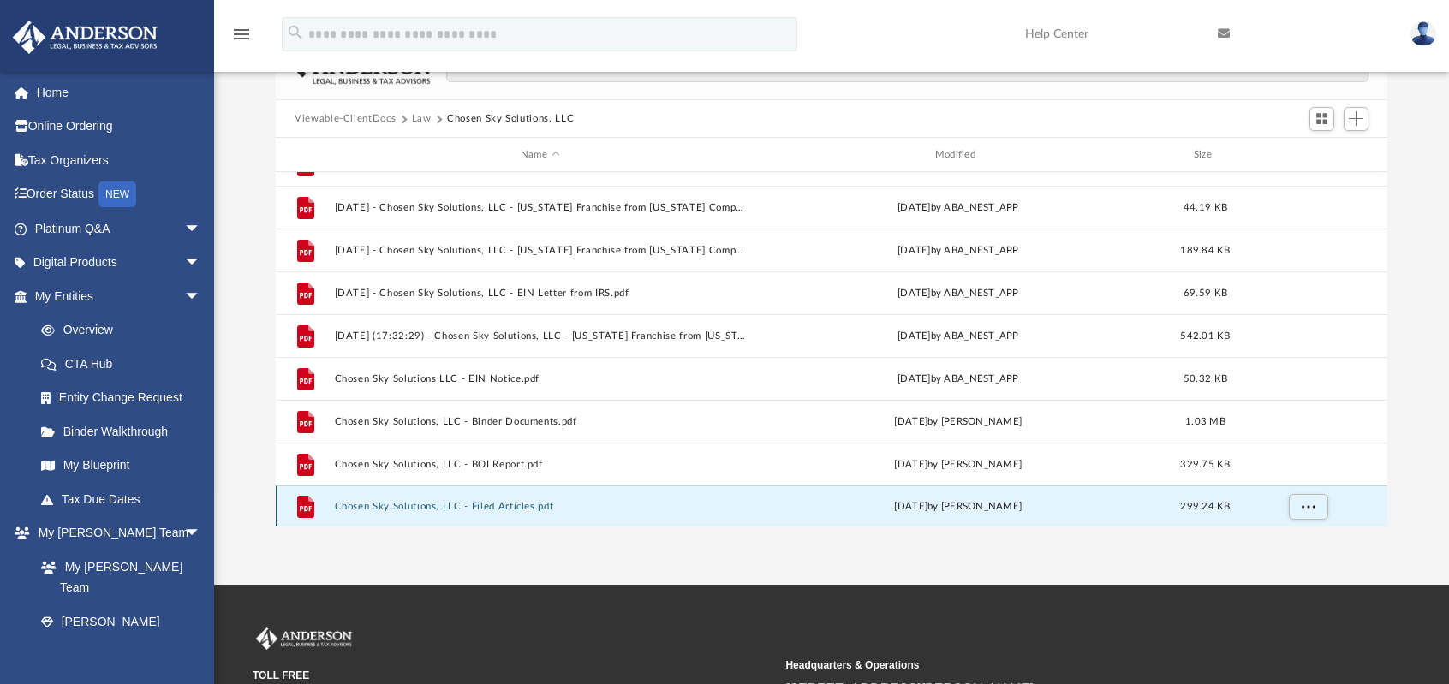
click at [473, 502] on button "Chosen Sky Solutions, LLC - Filed Articles.pdf" at bounding box center [540, 507] width 411 height 11
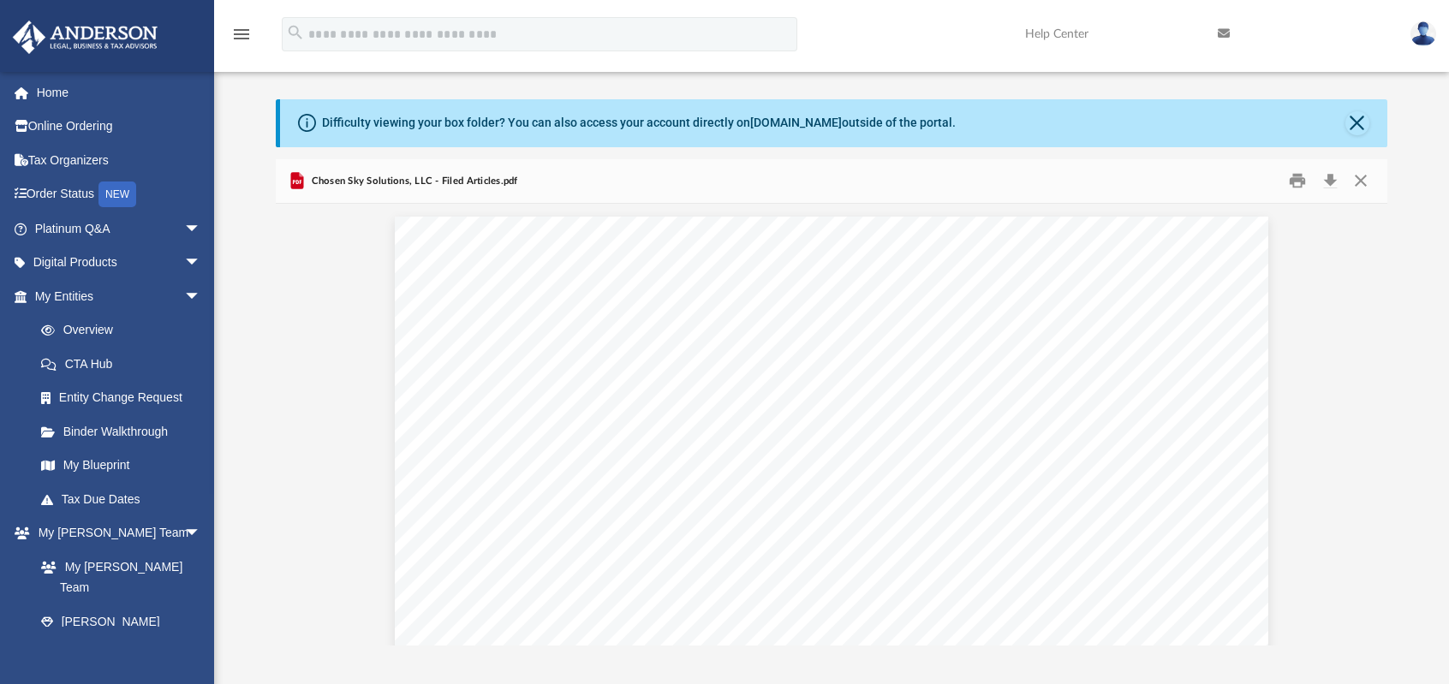
scroll to position [0, 0]
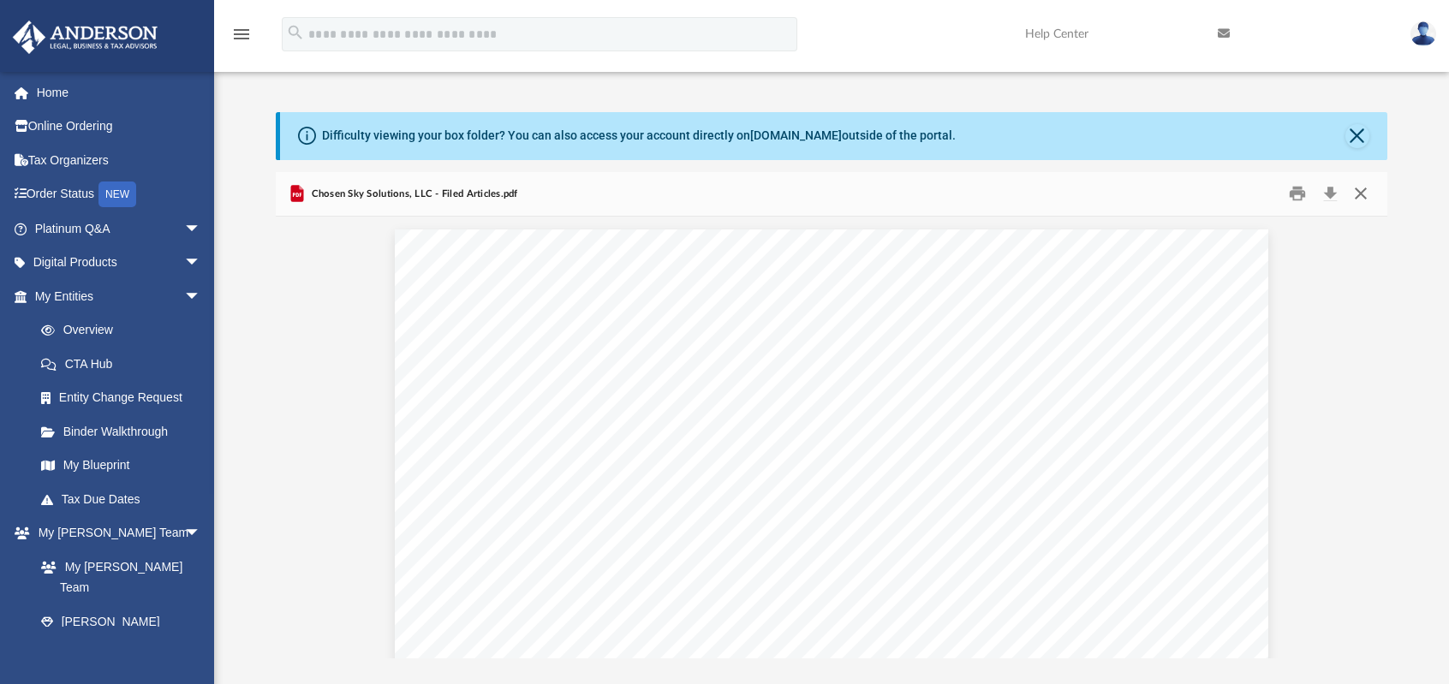
click at [1364, 190] on button "Close" at bounding box center [1360, 194] width 31 height 27
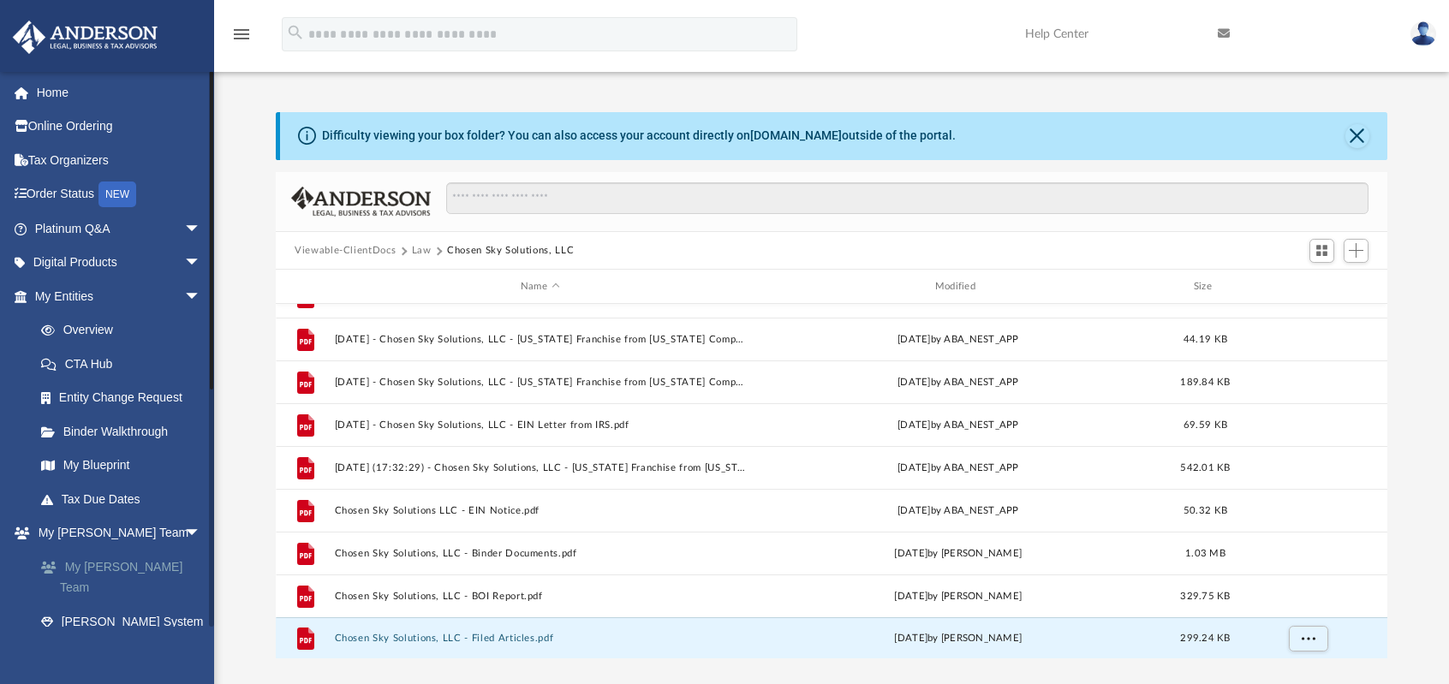
click at [137, 572] on link "My [PERSON_NAME] Team" at bounding box center [125, 577] width 203 height 55
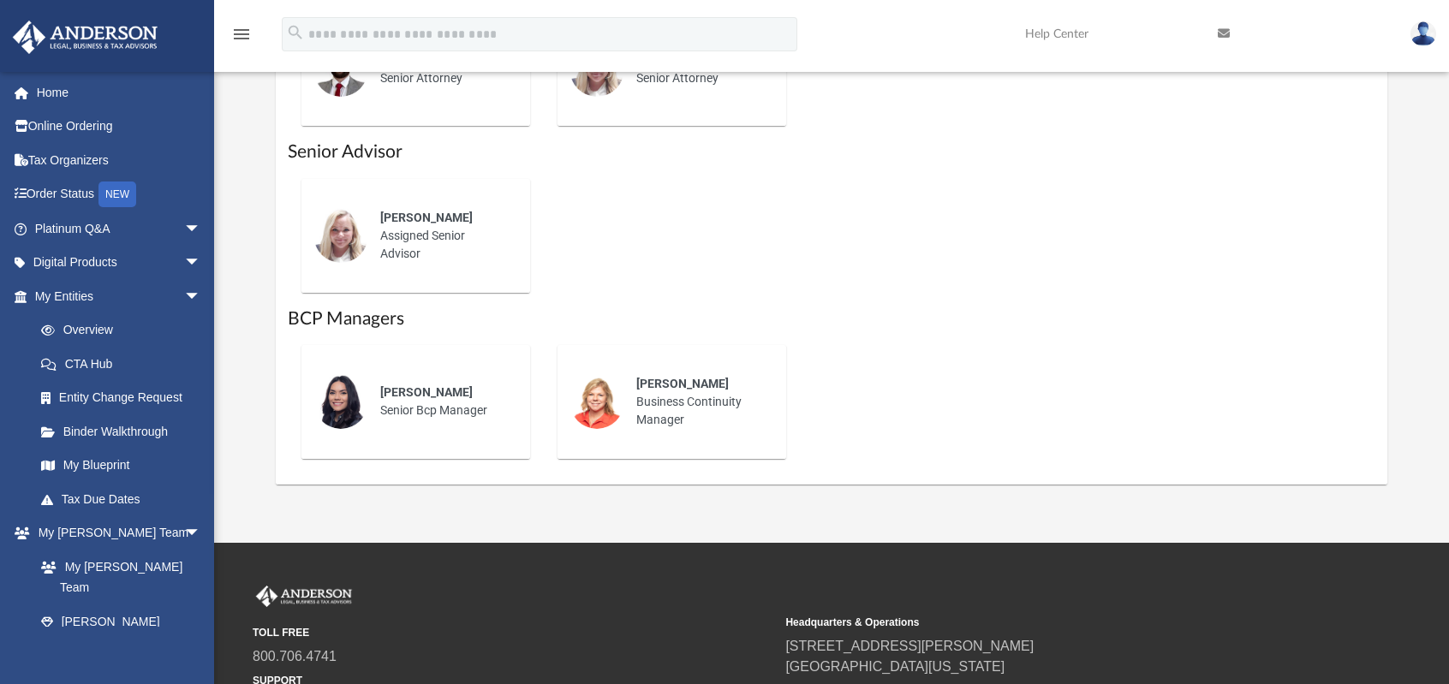
scroll to position [1115, 0]
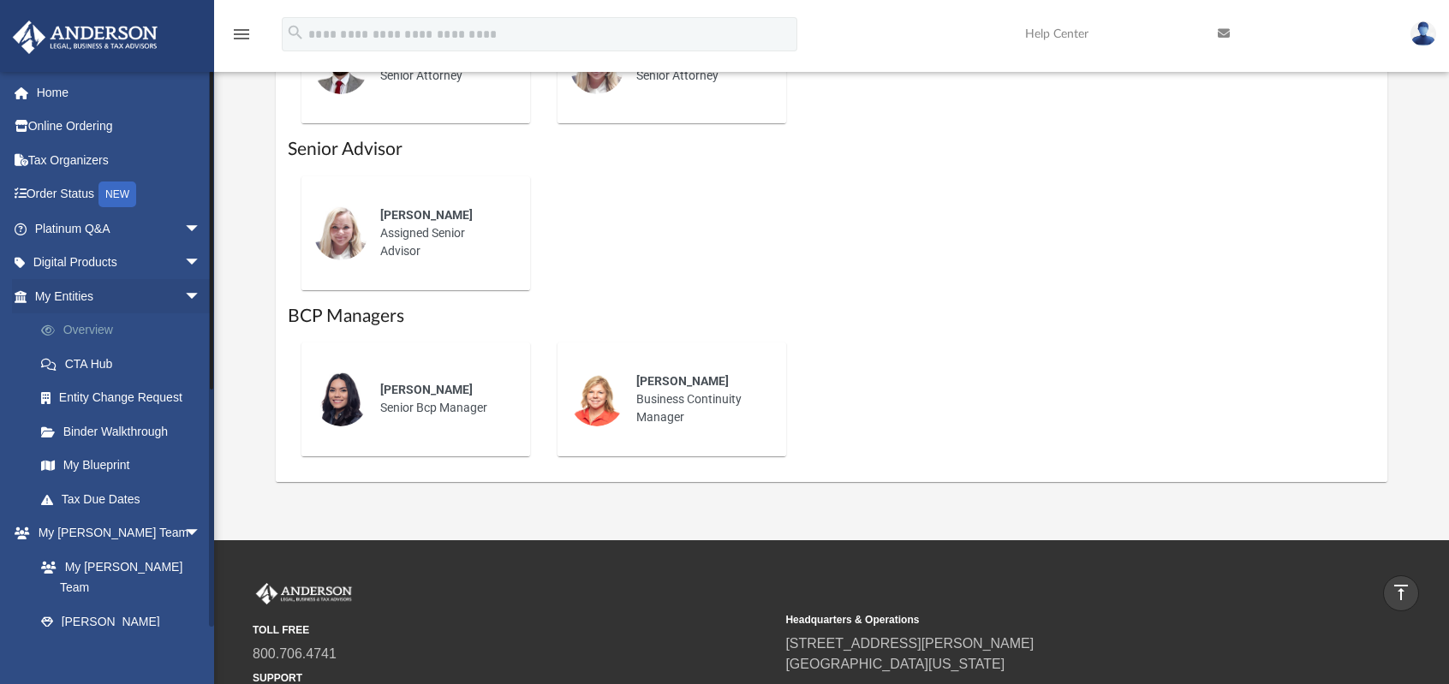
click at [100, 324] on link "Overview" at bounding box center [125, 330] width 203 height 34
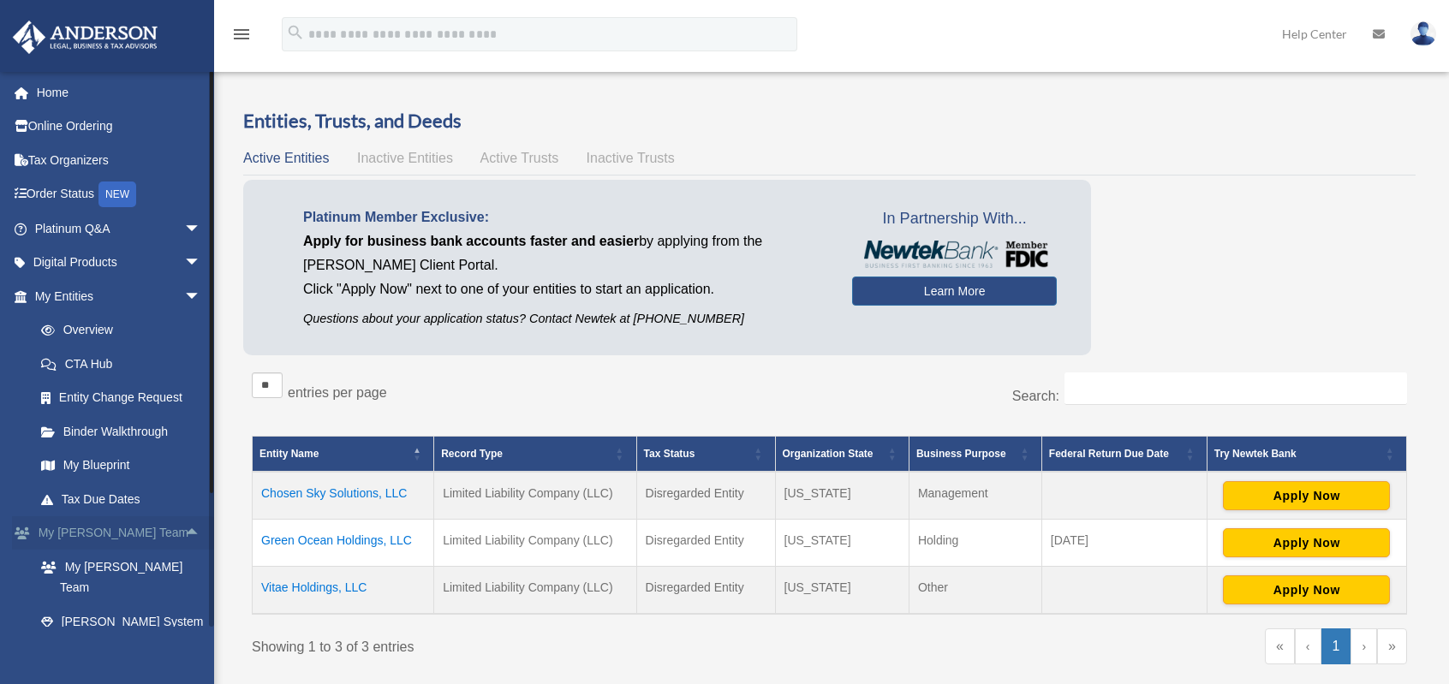
click at [184, 535] on span "arrow_drop_up" at bounding box center [201, 533] width 34 height 35
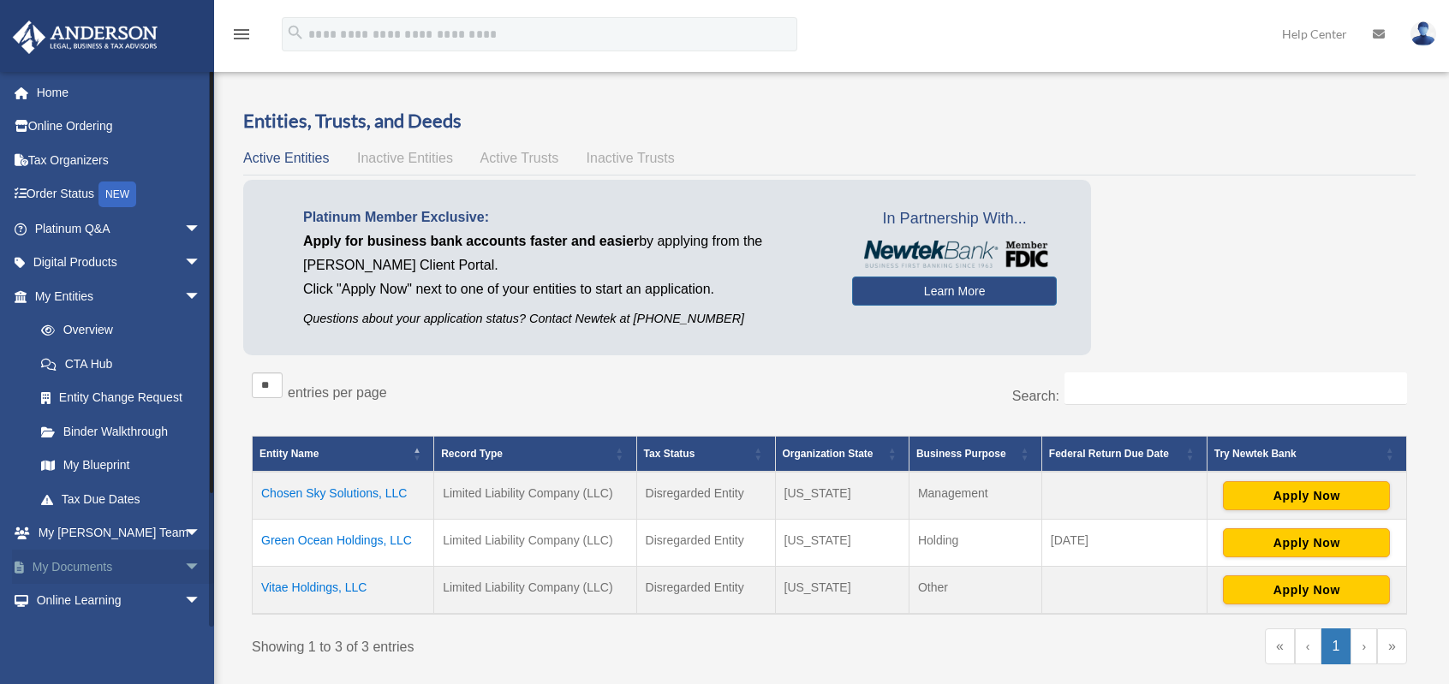
click at [184, 562] on span "arrow_drop_down" at bounding box center [201, 567] width 34 height 35
click at [67, 598] on link "Box" at bounding box center [125, 601] width 203 height 34
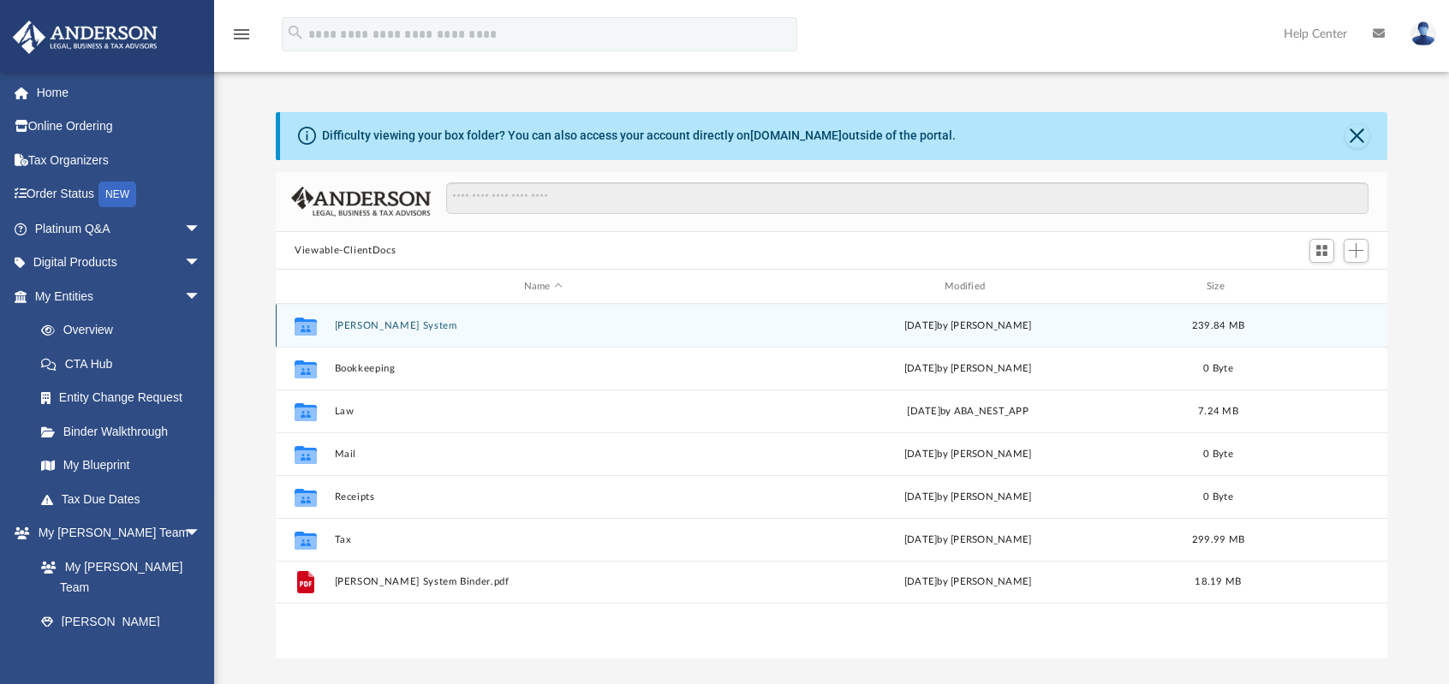
scroll to position [377, 1098]
click at [360, 326] on button "[PERSON_NAME] System" at bounding box center [543, 325] width 417 height 11
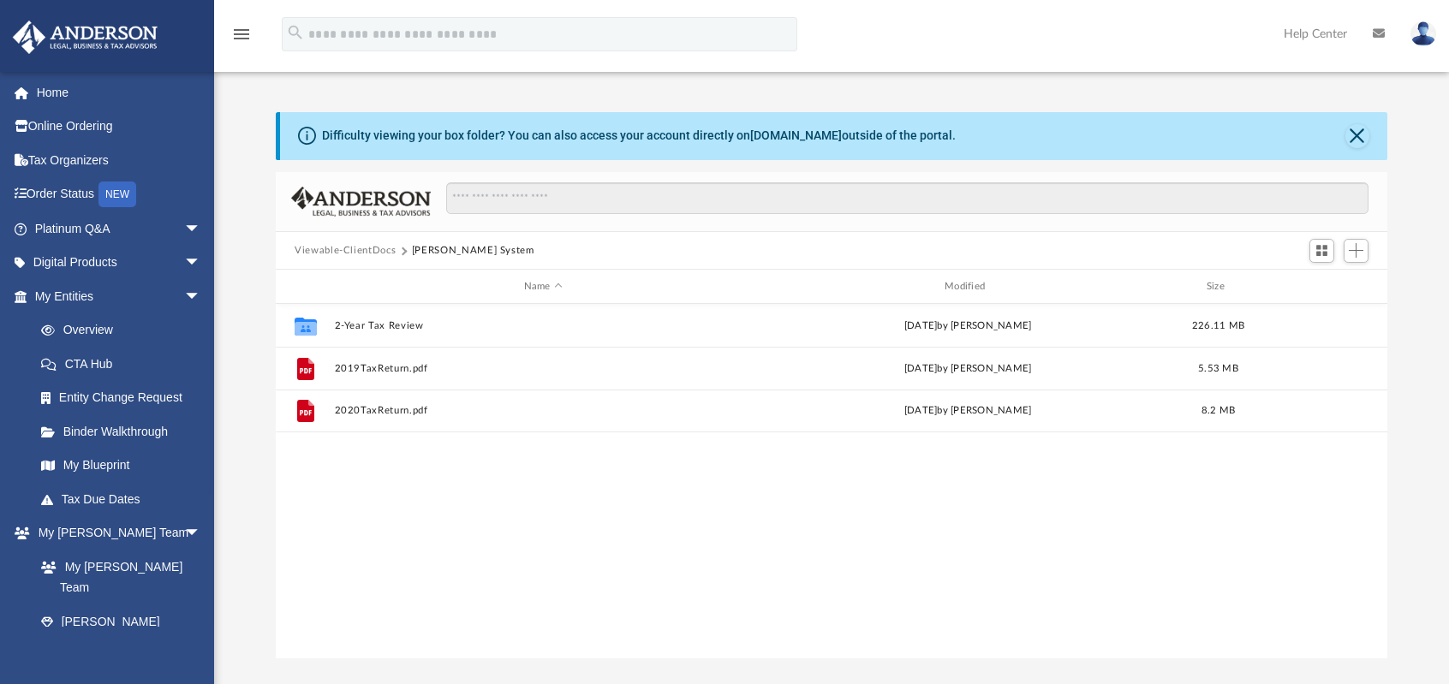
click at [370, 250] on button "Viewable-ClientDocs" at bounding box center [345, 250] width 101 height 15
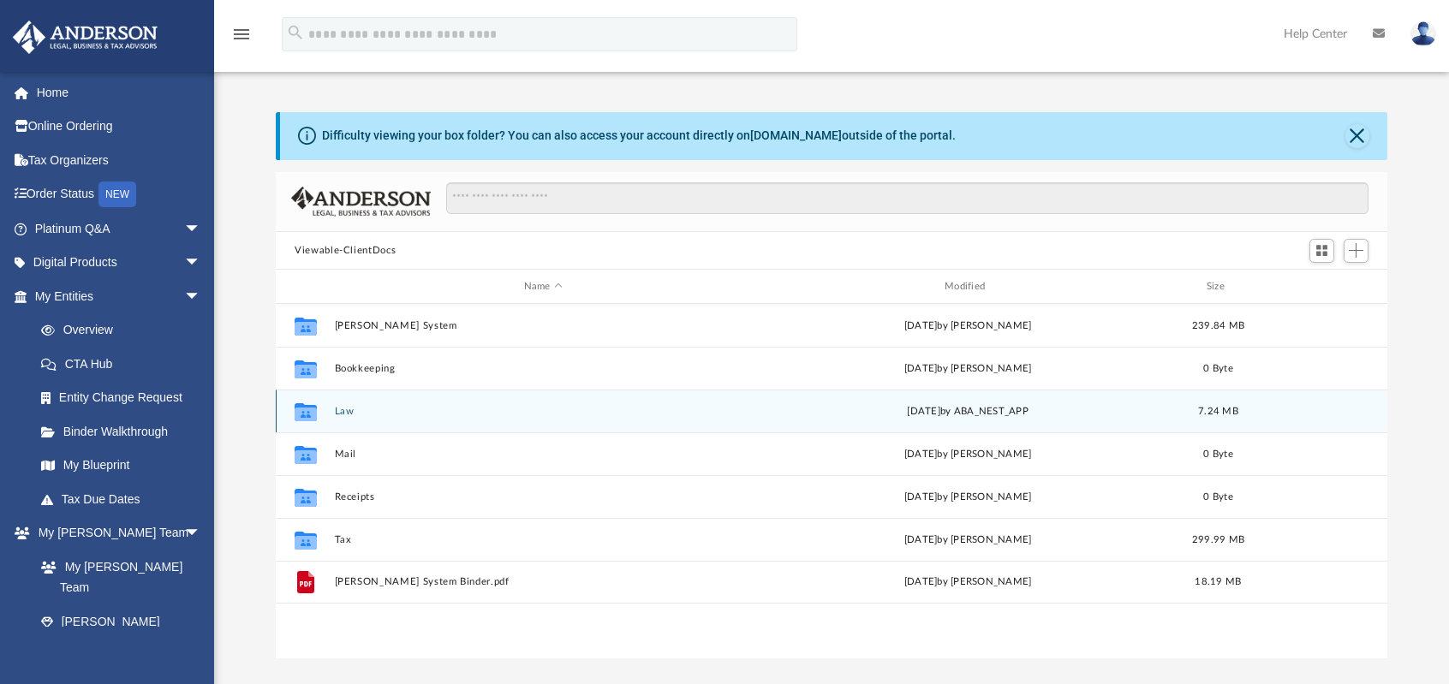
click at [342, 410] on button "Law" at bounding box center [543, 411] width 417 height 11
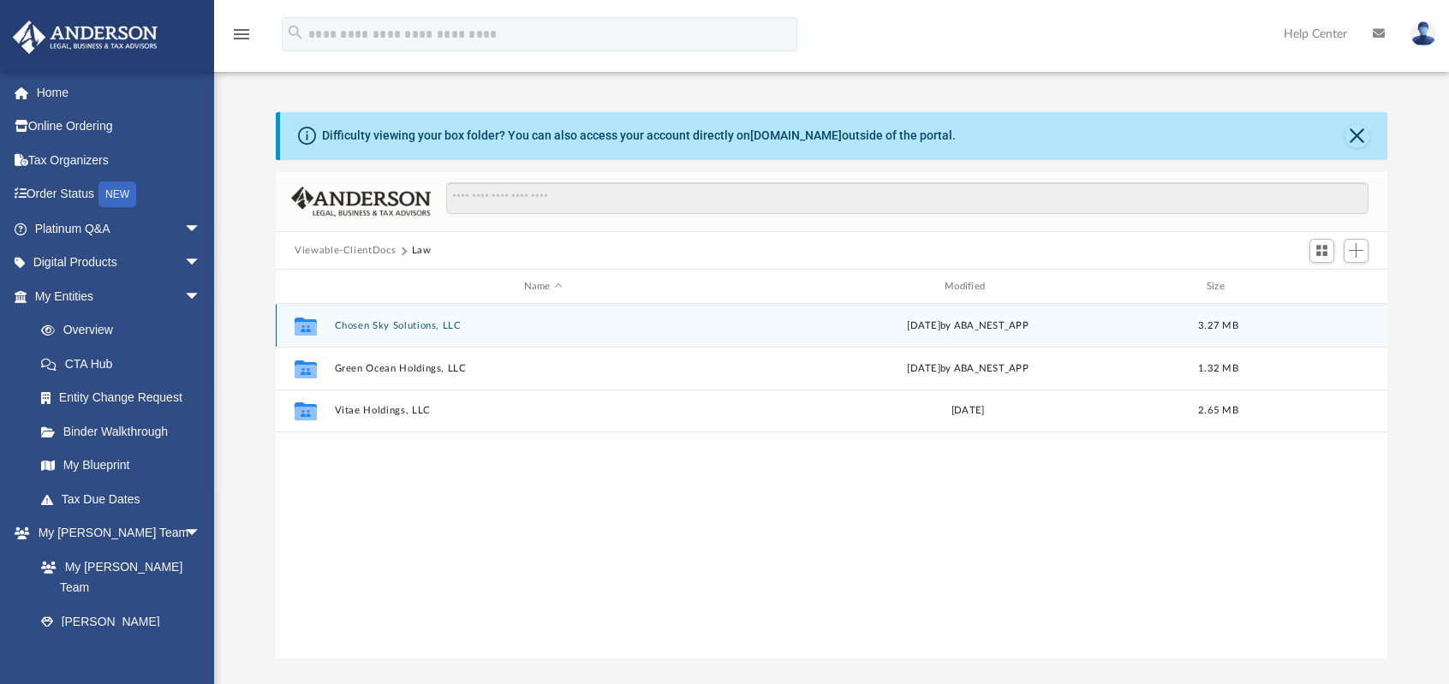
click at [360, 324] on button "Chosen Sky Solutions, LLC" at bounding box center [543, 325] width 417 height 11
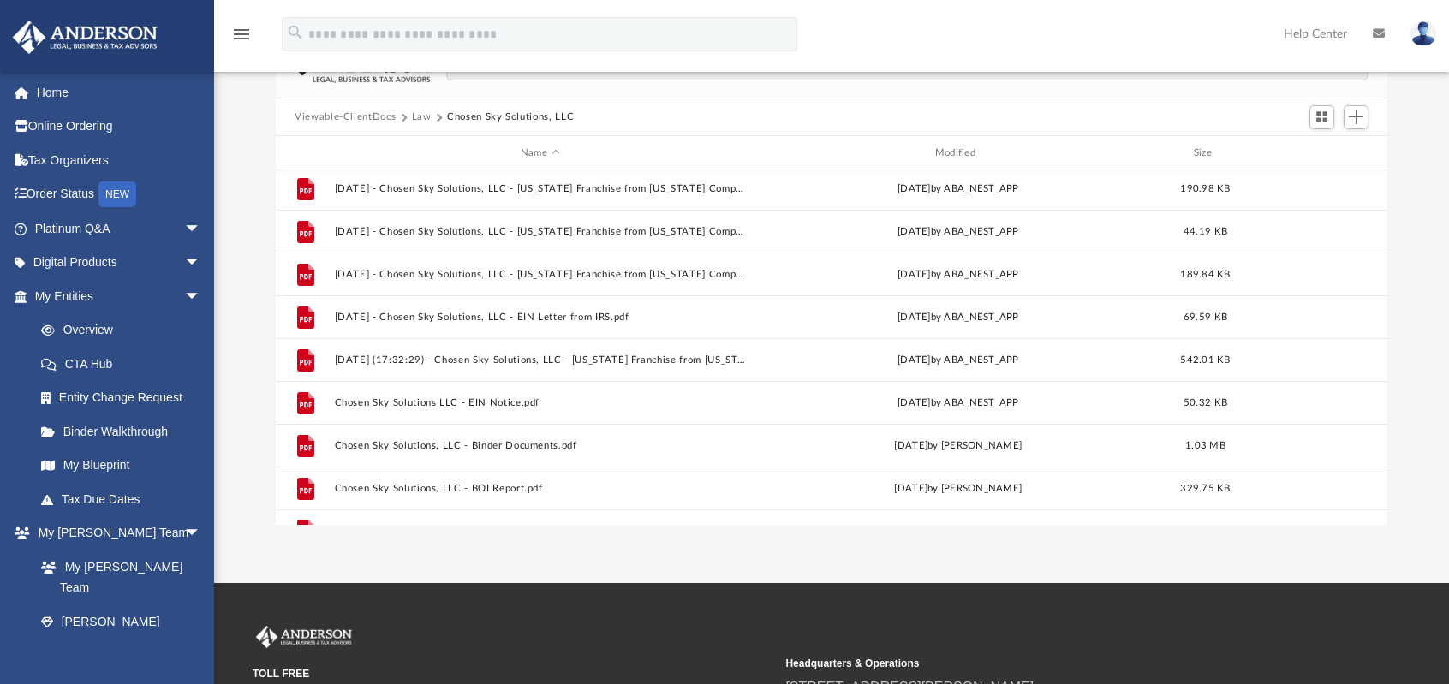
scroll to position [158, 0]
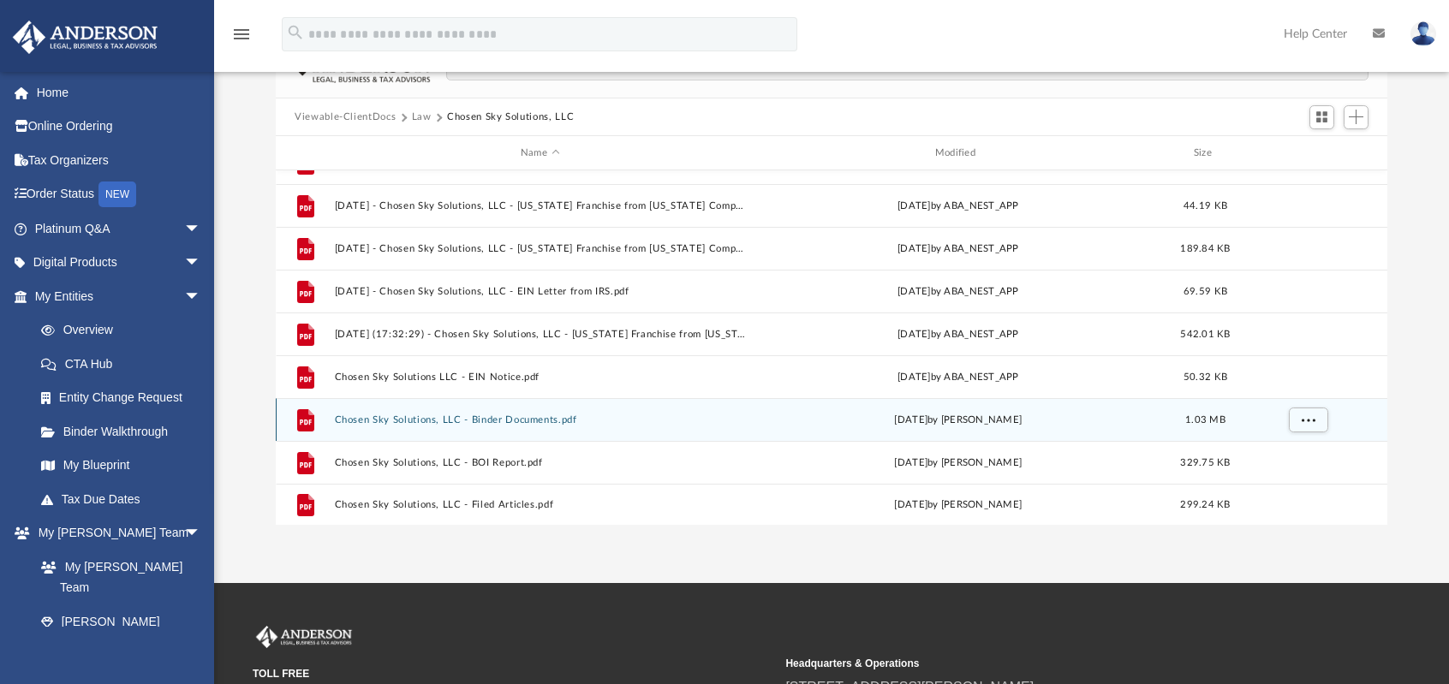
click at [556, 419] on button "Chosen Sky Solutions, LLC - Binder Documents.pdf" at bounding box center [540, 419] width 411 height 11
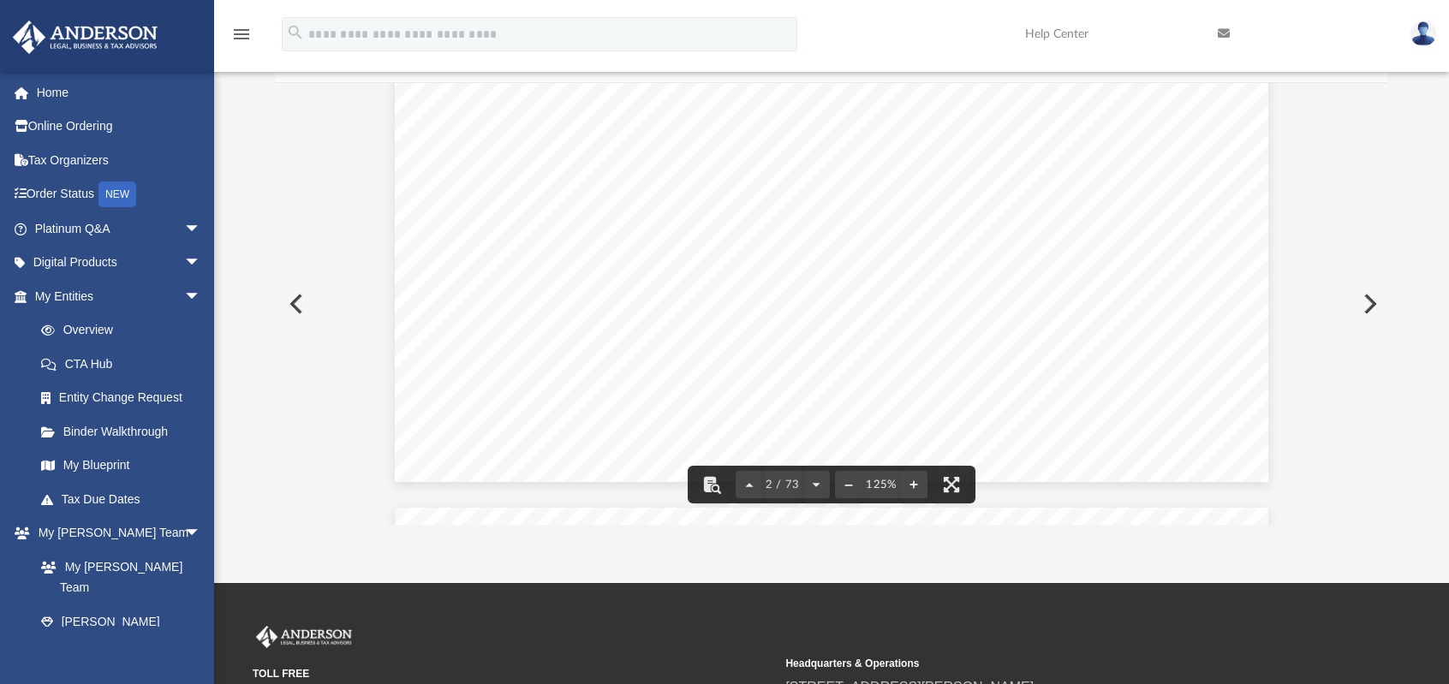
scroll to position [0, 0]
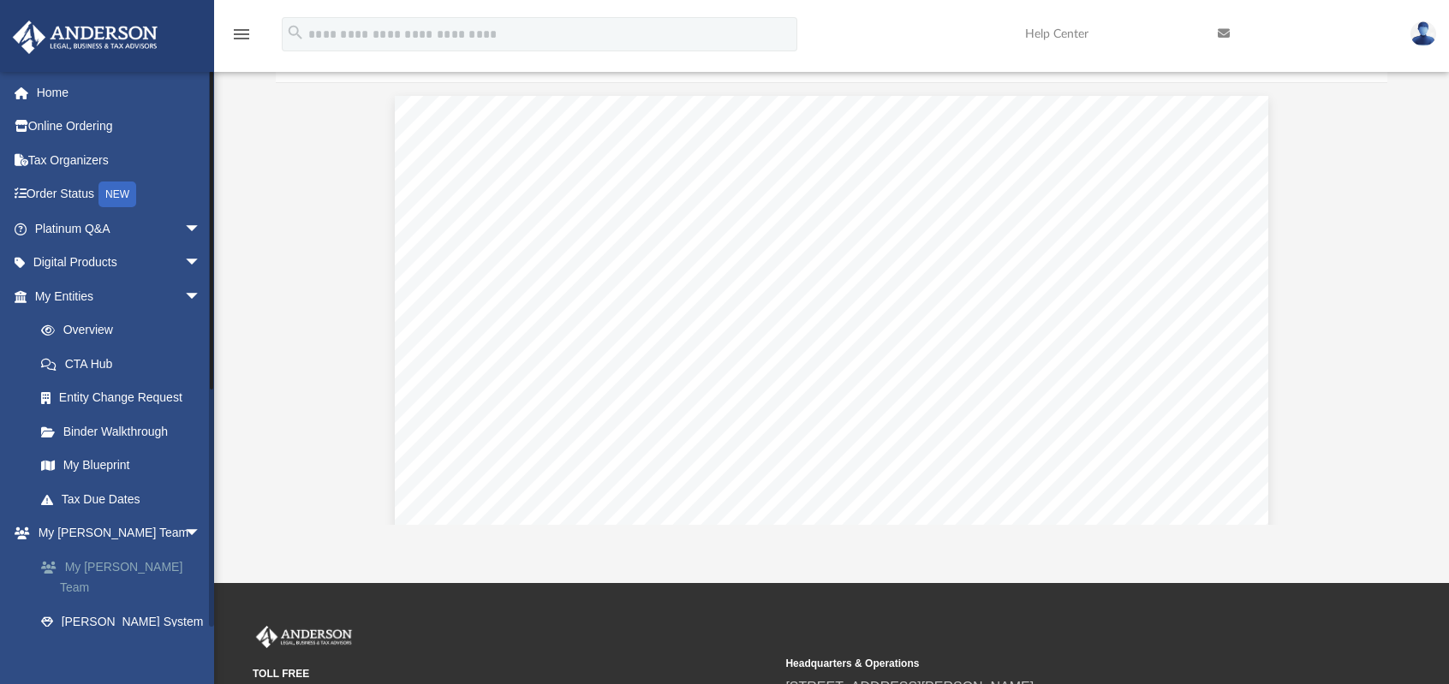
click at [142, 563] on link "My [PERSON_NAME] Team" at bounding box center [125, 577] width 203 height 55
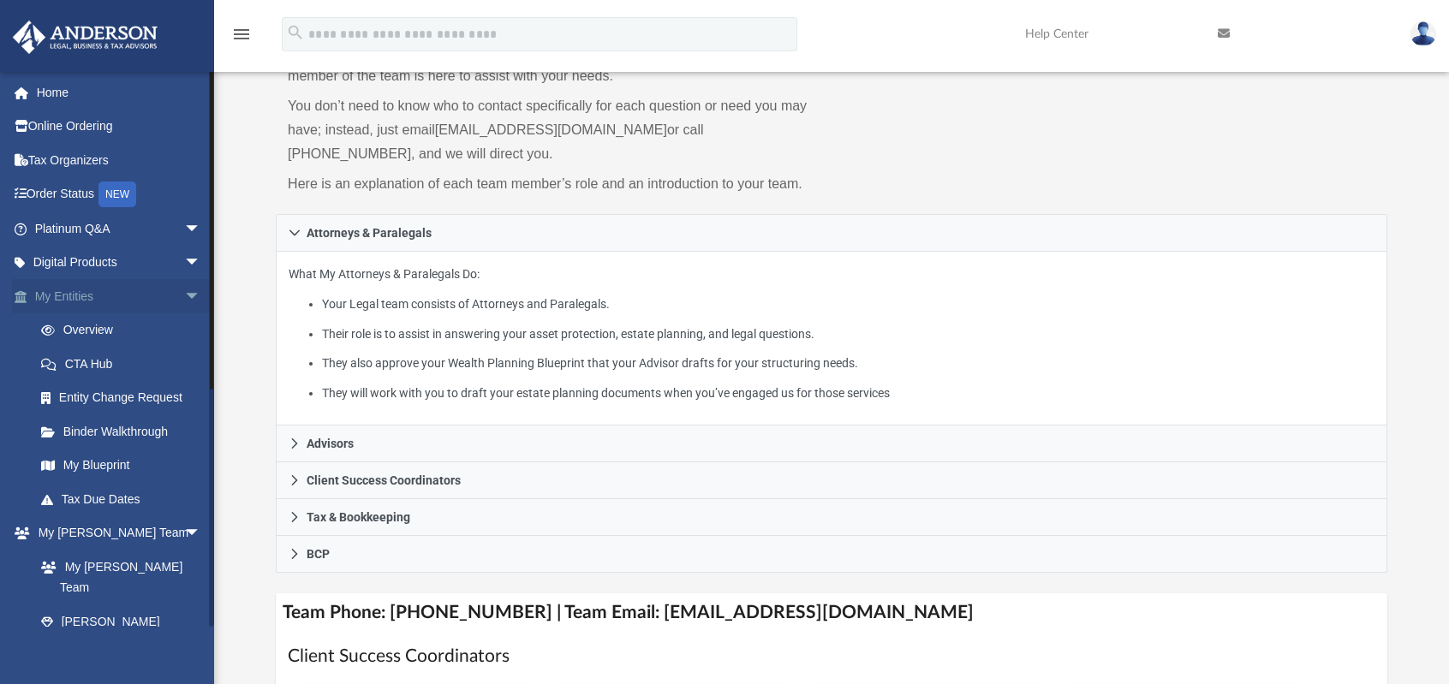
click at [184, 290] on span "arrow_drop_down" at bounding box center [201, 296] width 34 height 35
